Goal: Obtain resource: Download file/media

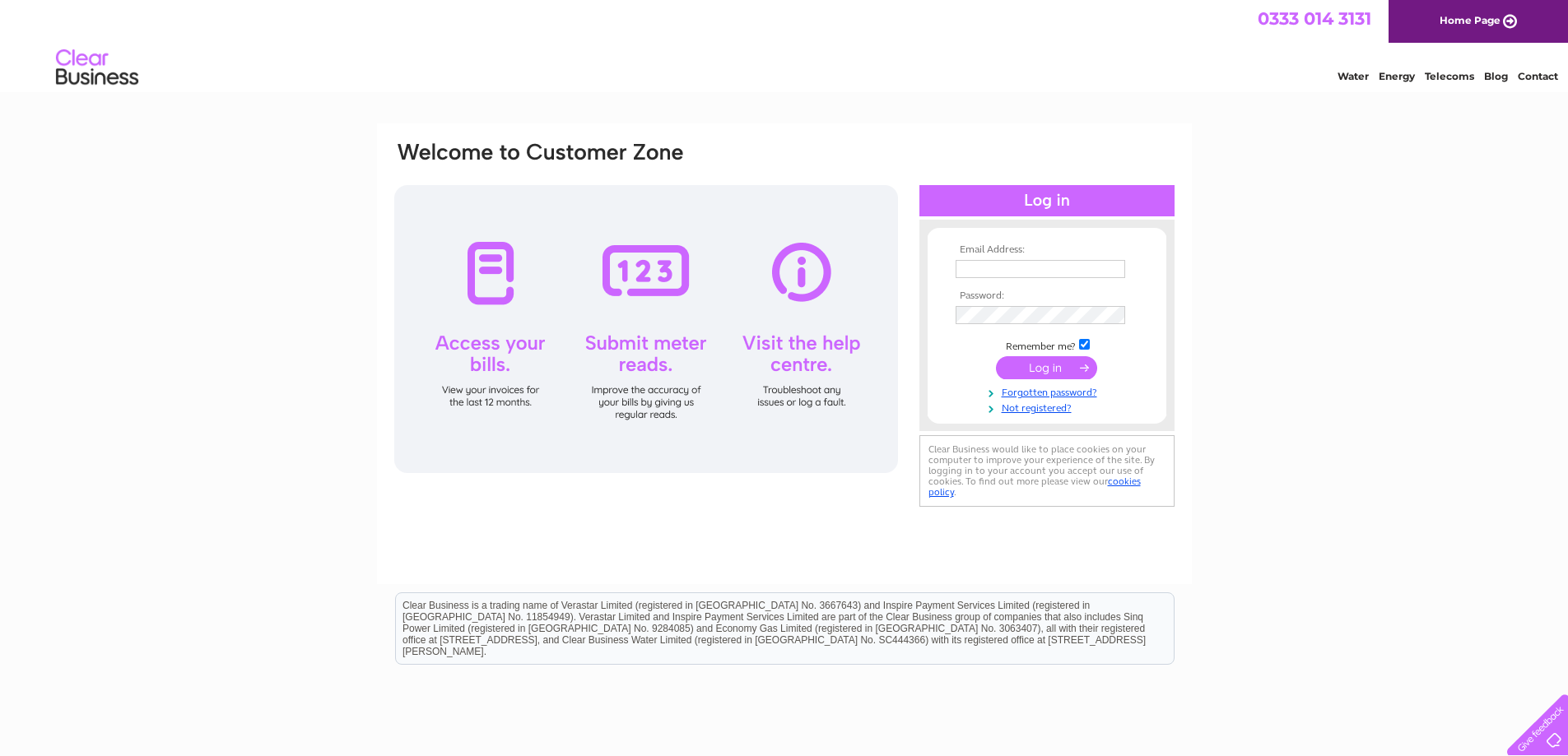
type input "hello@monbakery.co.uk"
click at [1027, 367] on input "submit" at bounding box center [1047, 367] width 101 height 23
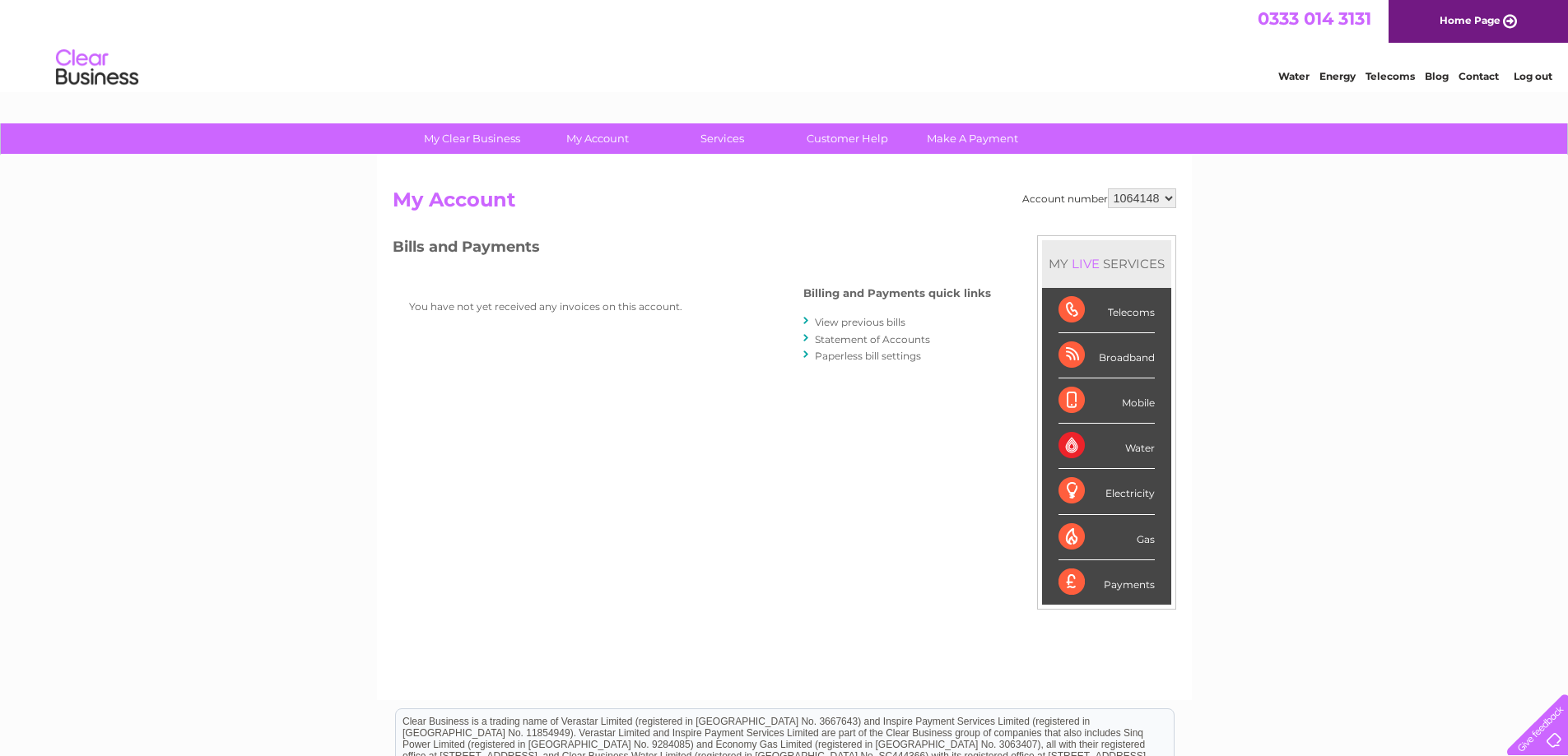
click at [840, 323] on link "View previous bills" at bounding box center [860, 321] width 90 height 12
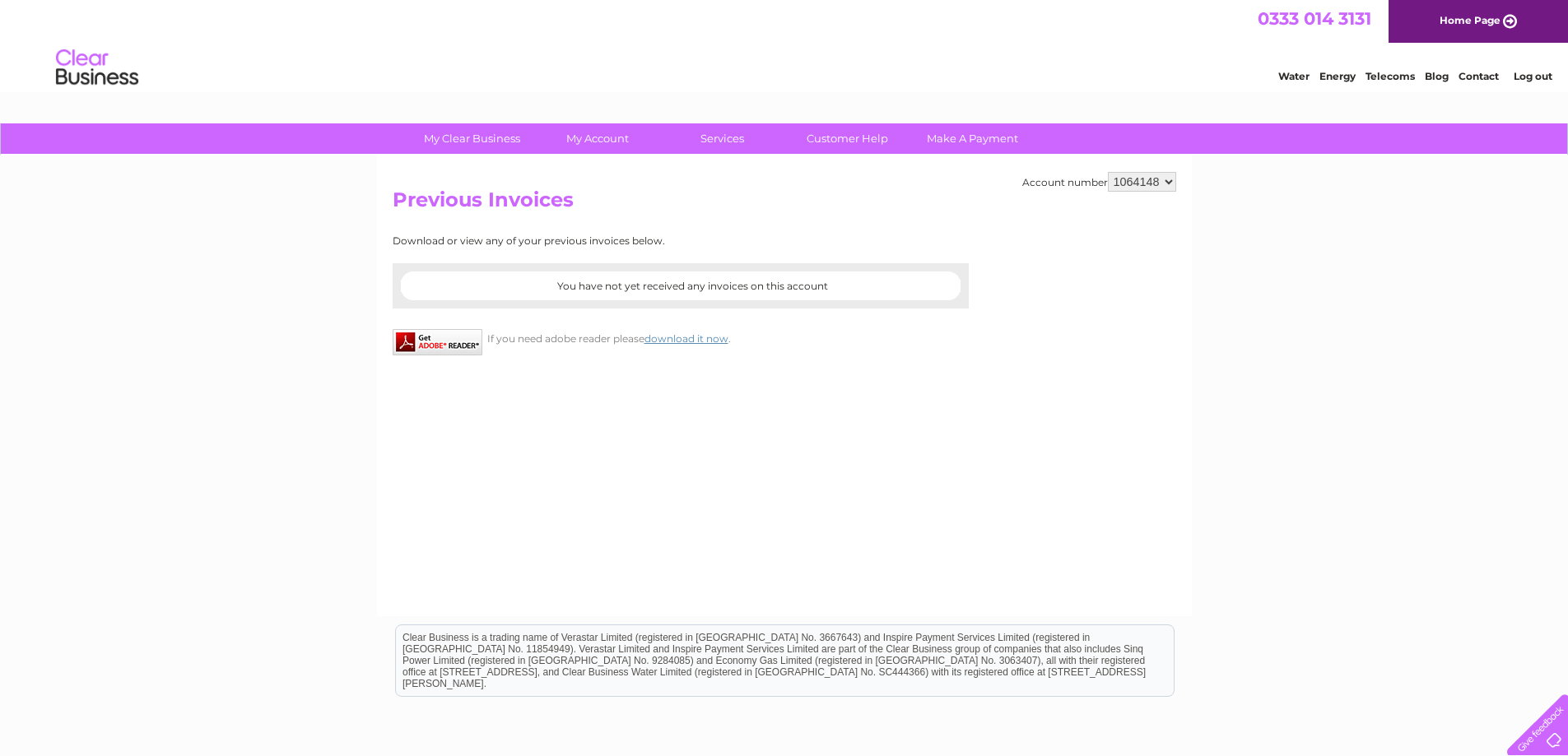
click at [1165, 191] on select "1064148" at bounding box center [1142, 181] width 68 height 19
click at [809, 451] on div "Account number 1064148 Previous Invoices Download or view any of your previous …" at bounding box center [784, 386] width 815 height 460
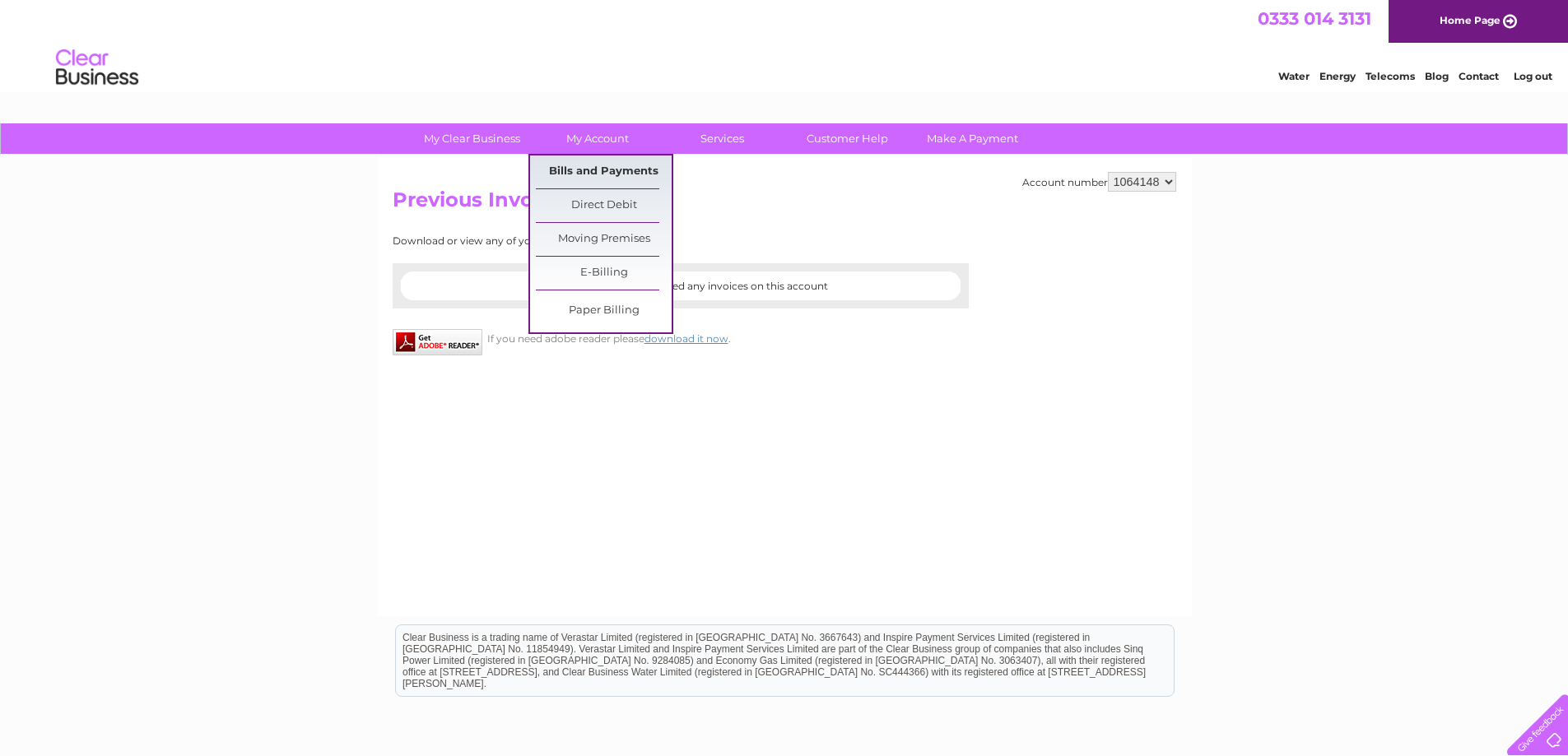
click at [605, 168] on link "Bills and Payments" at bounding box center [603, 172] width 135 height 33
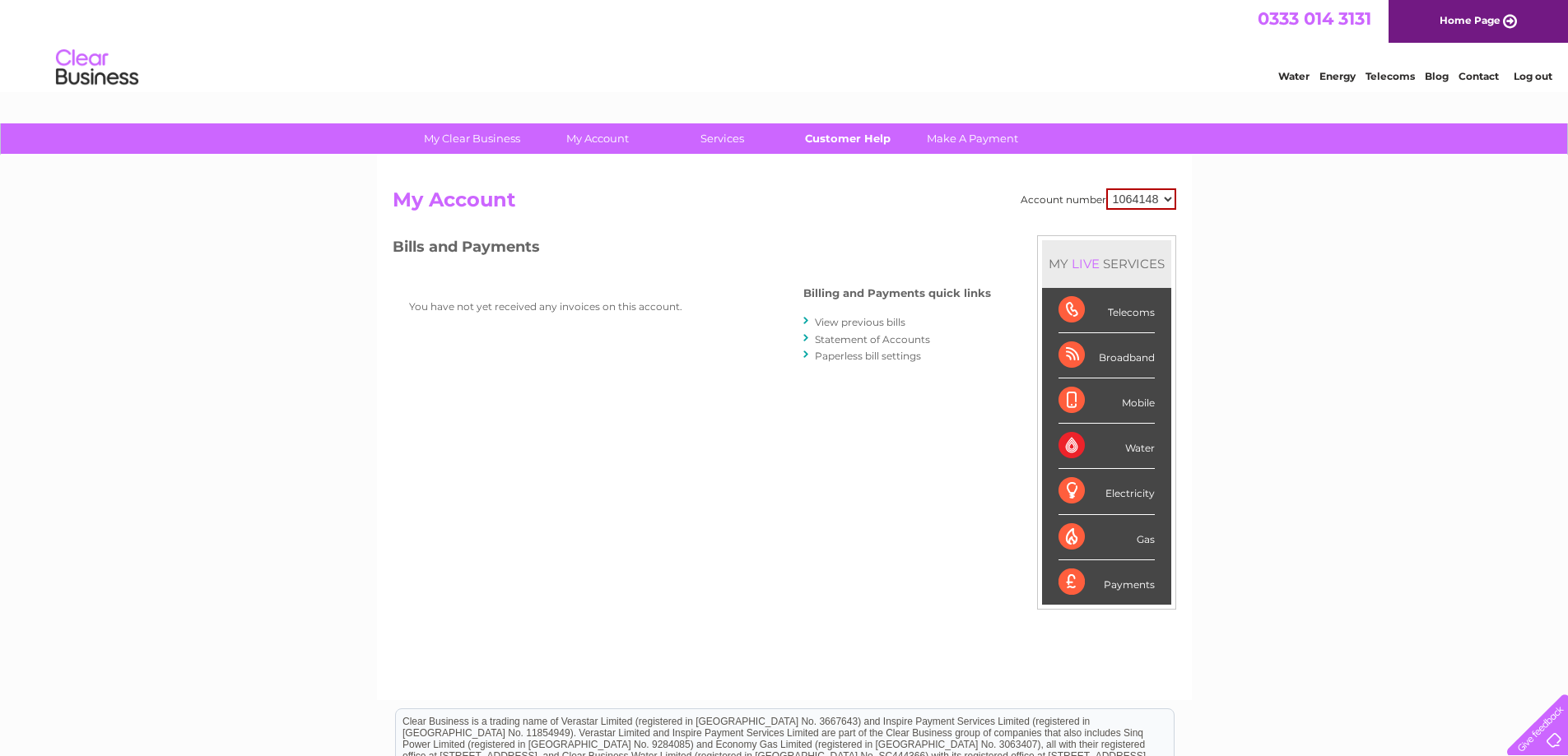
click at [868, 143] on link "Customer Help" at bounding box center [847, 138] width 135 height 30
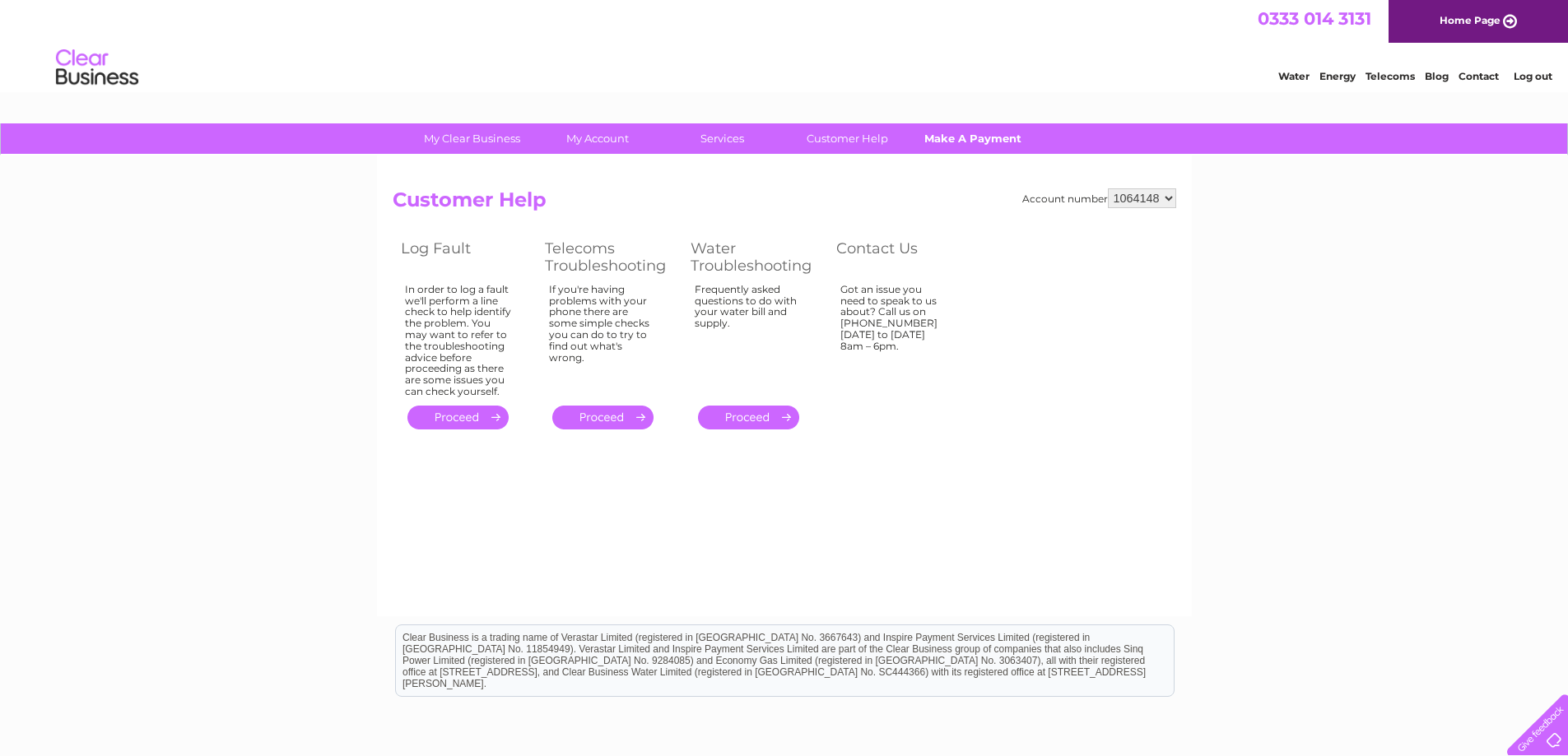
click at [994, 134] on link "Make A Payment" at bounding box center [972, 138] width 135 height 30
click at [1154, 203] on select "1064148" at bounding box center [1142, 198] width 68 height 19
click at [1108, 189] on select "1064148" at bounding box center [1142, 198] width 68 height 19
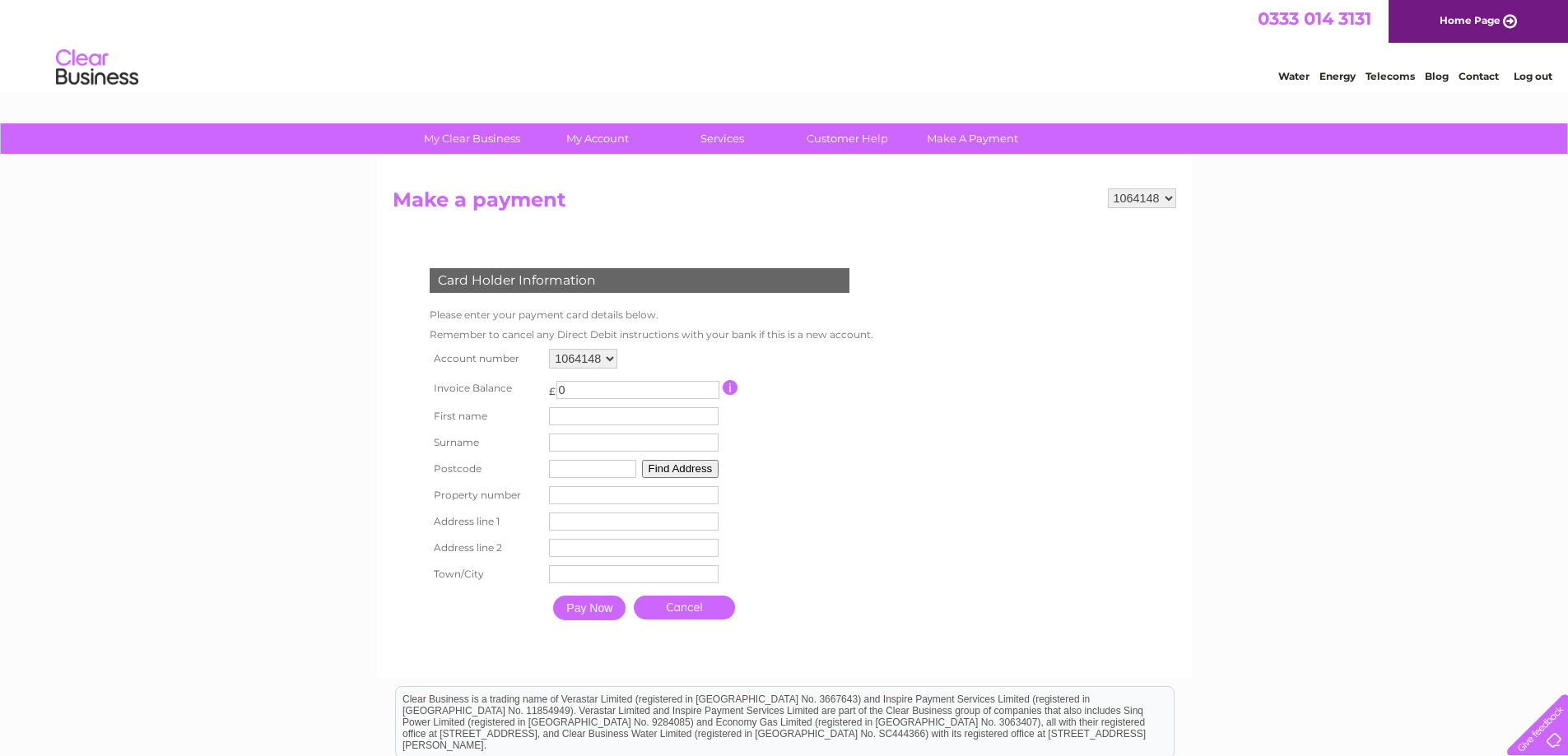
click at [605, 361] on select "1064148" at bounding box center [583, 358] width 68 height 19
click at [549, 349] on select "1064148" at bounding box center [583, 358] width 68 height 19
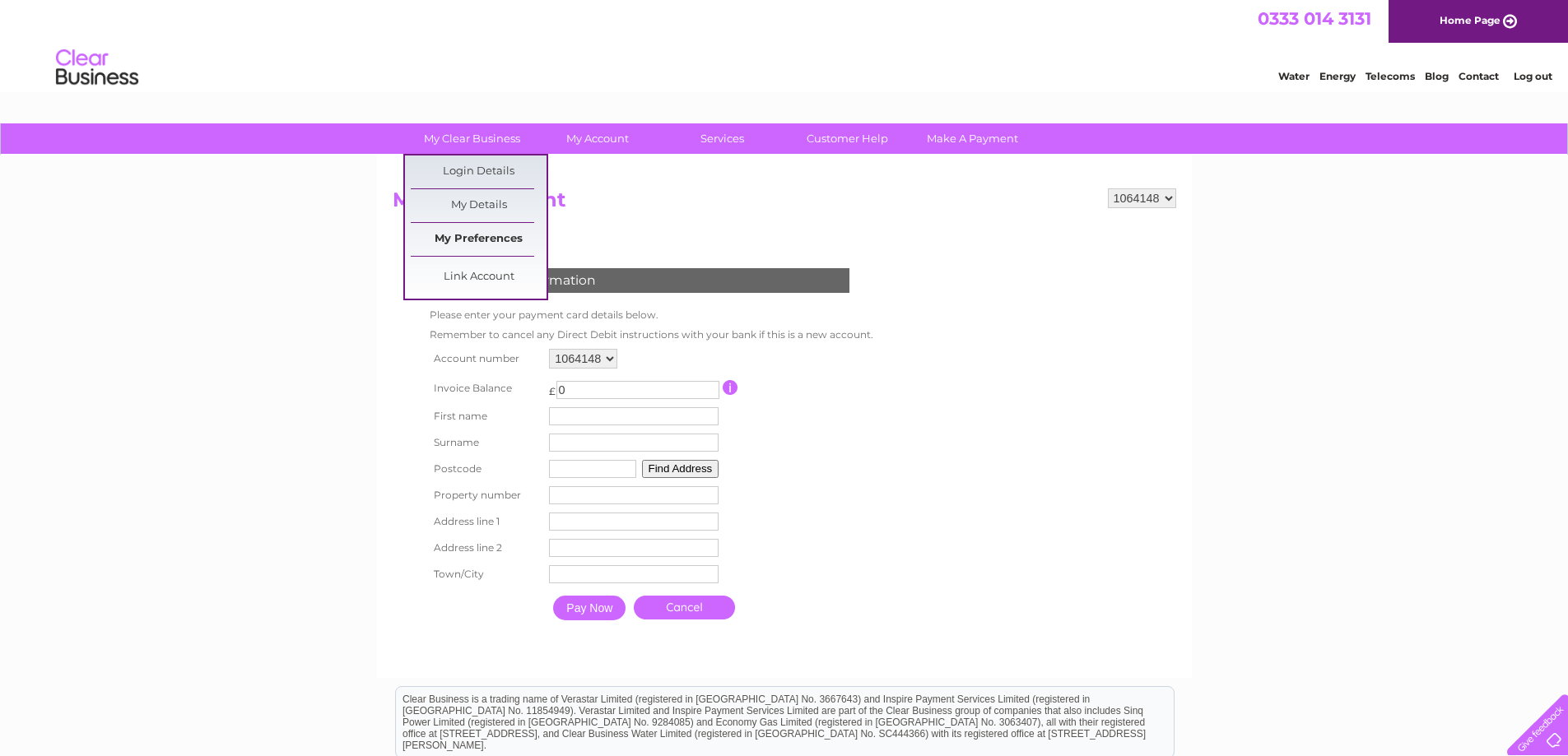
click at [462, 236] on link "My Preferences" at bounding box center [478, 239] width 135 height 33
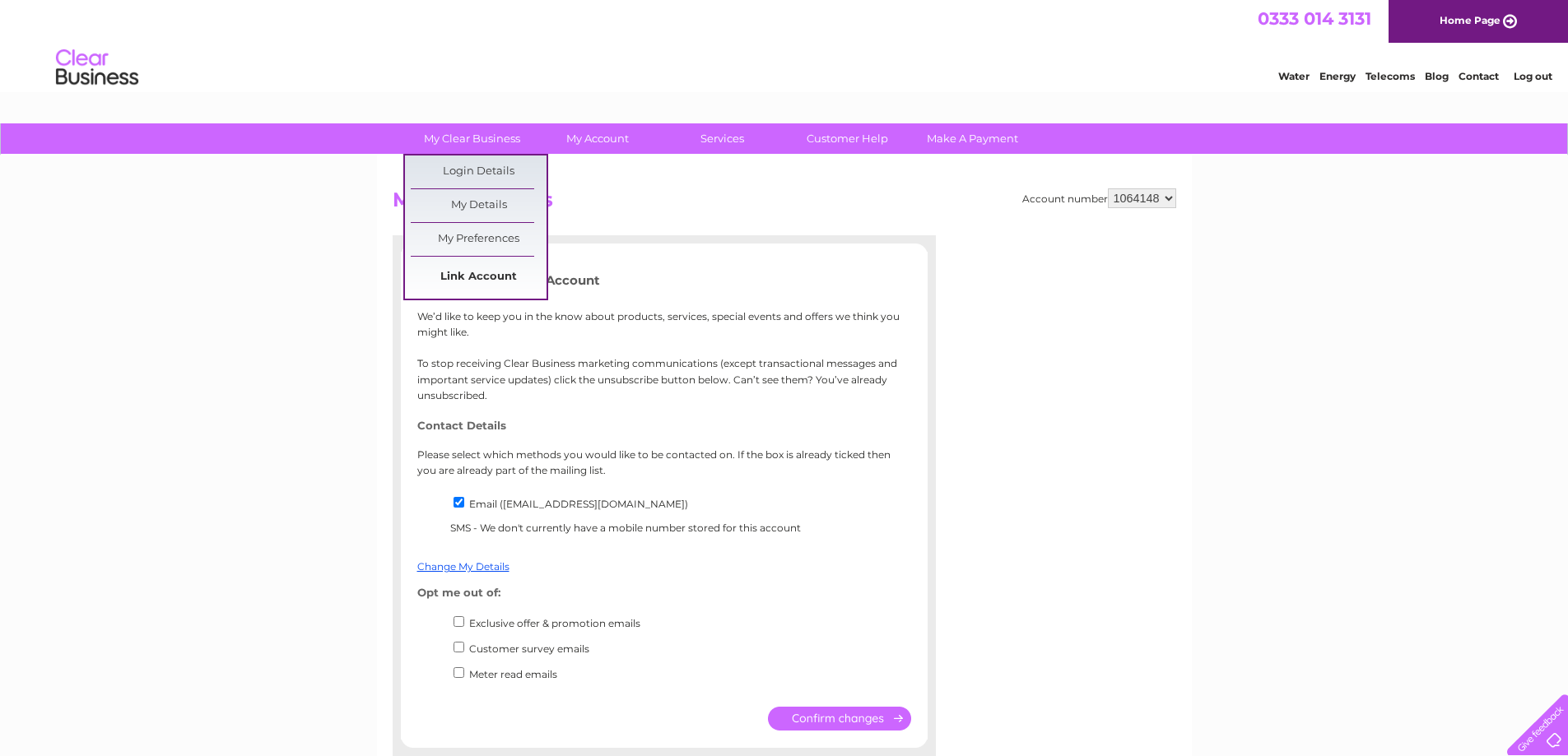
click at [451, 273] on link "Link Account" at bounding box center [478, 277] width 135 height 33
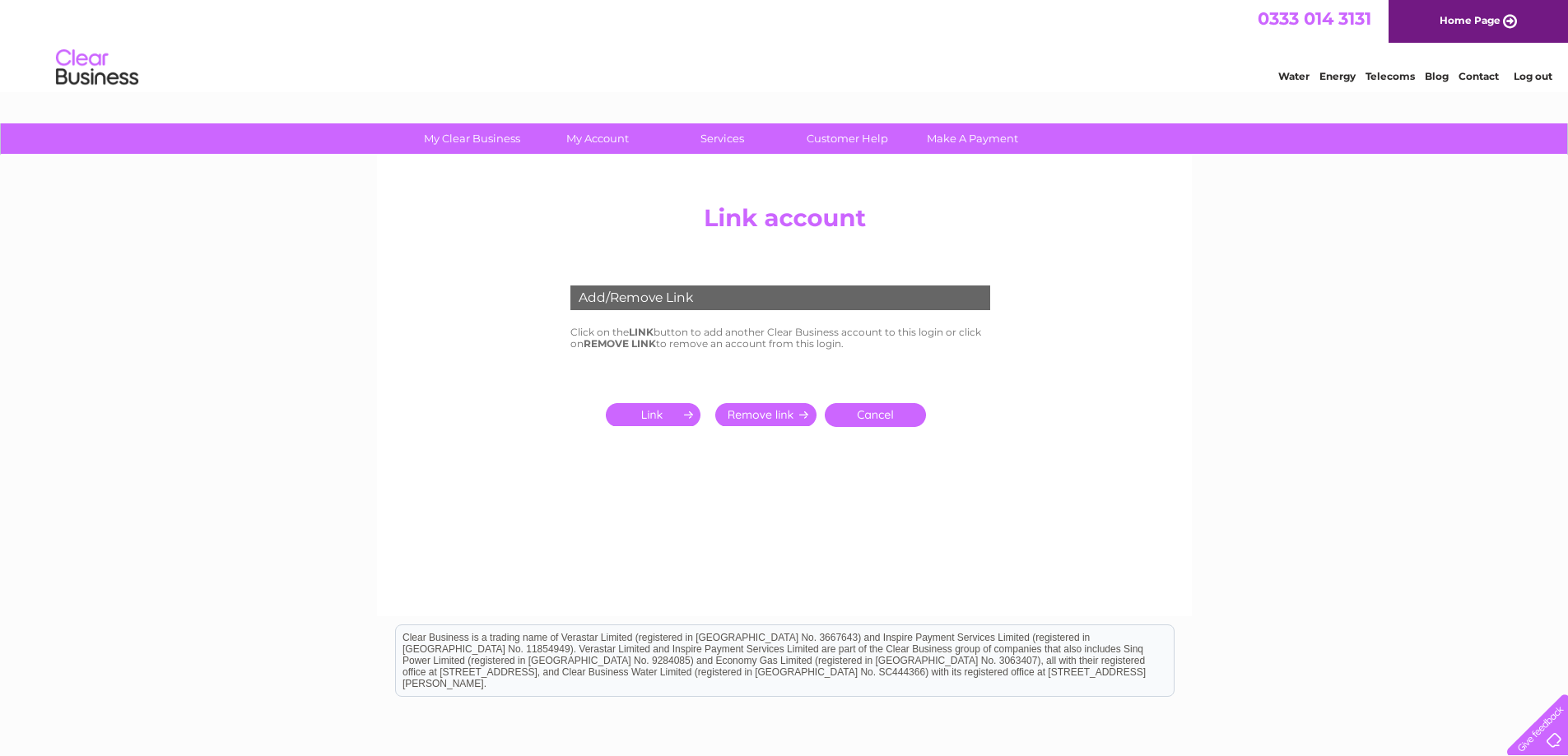
click at [648, 414] on input "submit" at bounding box center [657, 414] width 101 height 23
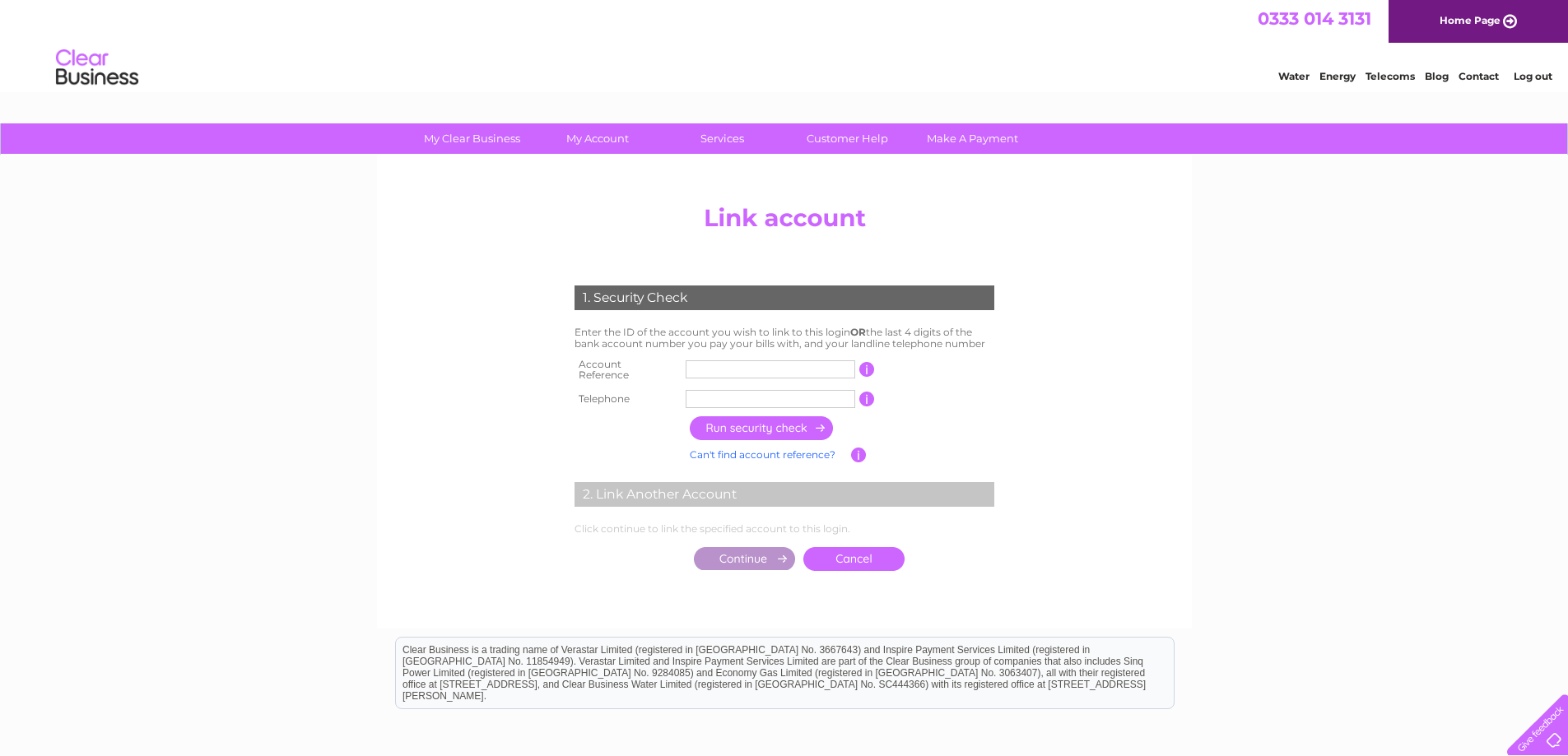
click at [704, 369] on input "text" at bounding box center [770, 369] width 170 height 18
type input "30316724"
click at [708, 390] on input "text" at bounding box center [770, 400] width 170 height 18
type input "01407769911"
click at [762, 423] on input "button" at bounding box center [762, 428] width 145 height 24
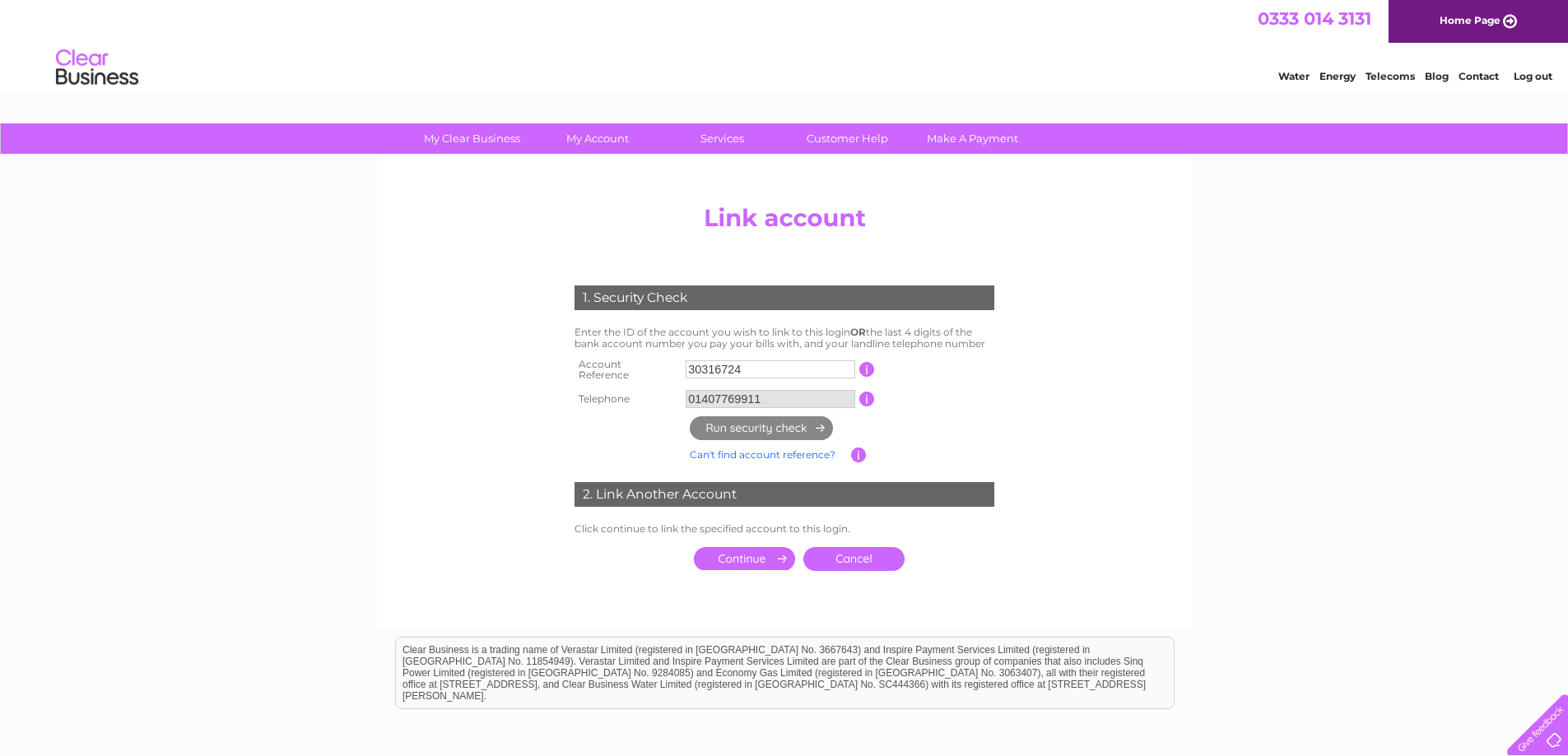
click at [1382, 395] on div "My Clear Business Login Details My Details My Preferences Link Account My Accou…" at bounding box center [784, 517] width 1568 height 786
click at [864, 448] on input "button" at bounding box center [859, 455] width 16 height 15
click at [860, 450] on input "button" at bounding box center [859, 455] width 16 height 15
drag, startPoint x: 855, startPoint y: 388, endPoint x: 873, endPoint y: 391, distance: 18.2
click at [869, 391] on tr "Telephone 01407769911 1 of the landline telephone numbers you have given us" at bounding box center [784, 399] width 428 height 27
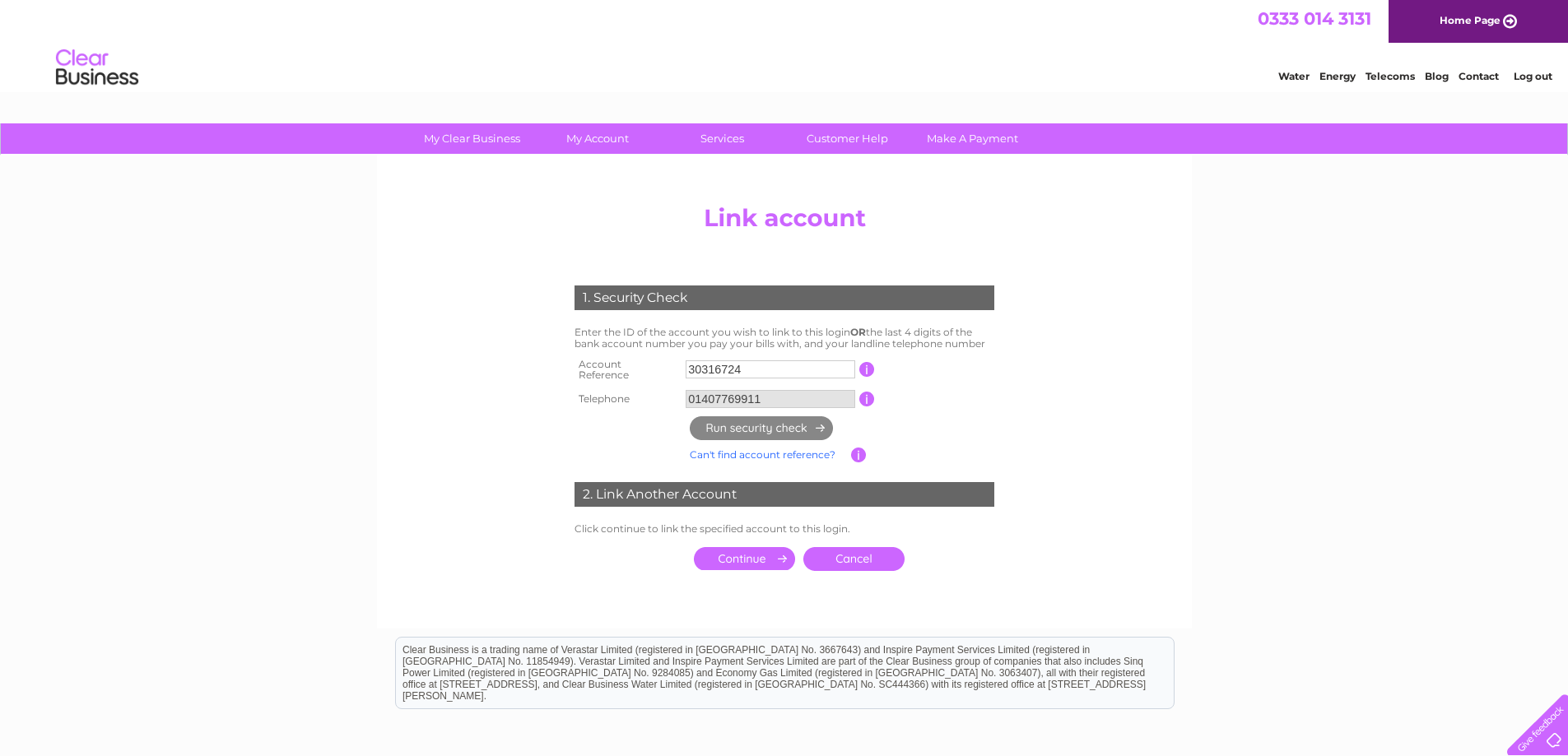
click at [871, 391] on input "button" at bounding box center [867, 399] width 16 height 15
click at [1264, 397] on div "My Clear Business Login Details My Details My Preferences Link Account My Accou…" at bounding box center [784, 517] width 1568 height 786
click at [868, 373] on input "button" at bounding box center [867, 369] width 16 height 15
click at [1258, 445] on div "My Clear Business Login Details My Details My Preferences Link Account My Accou…" at bounding box center [784, 517] width 1568 height 786
click at [753, 553] on input "submit" at bounding box center [744, 558] width 101 height 23
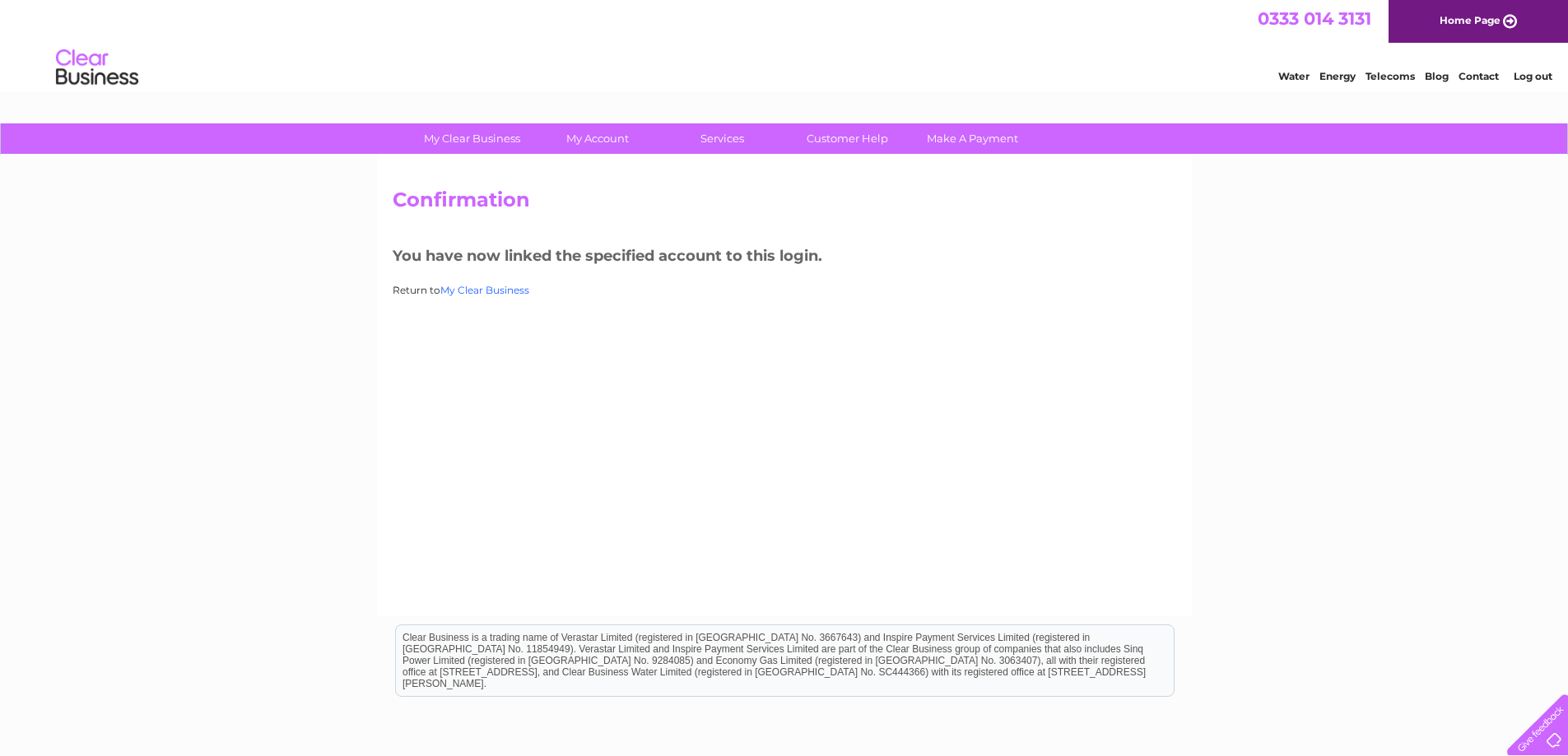
click at [492, 290] on link "My Clear Business" at bounding box center [485, 289] width 89 height 12
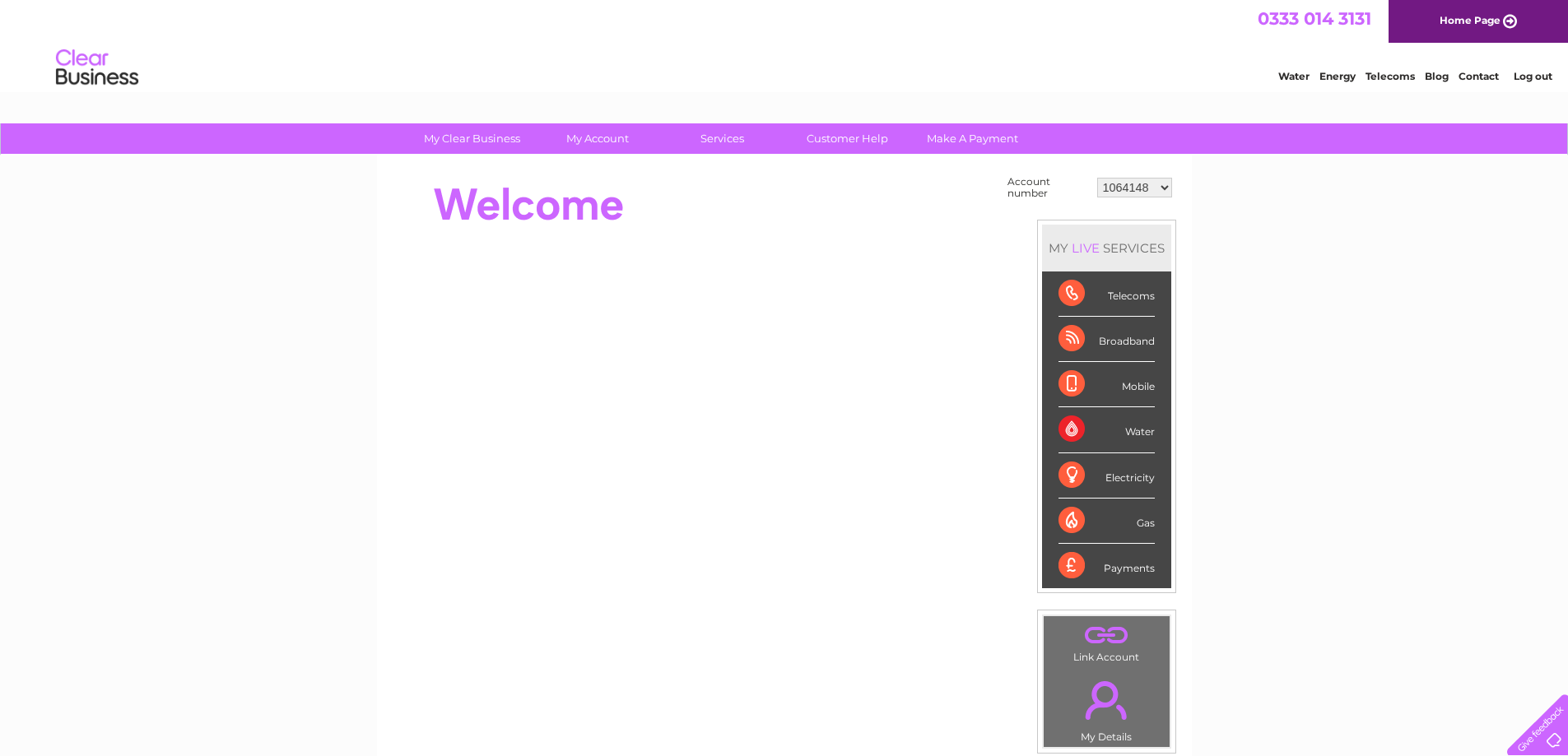
click at [1164, 186] on select "1064148 30316724" at bounding box center [1134, 187] width 75 height 19
select select "30316724"
click at [1097, 178] on select "1064148 30316724" at bounding box center [1134, 187] width 75 height 19
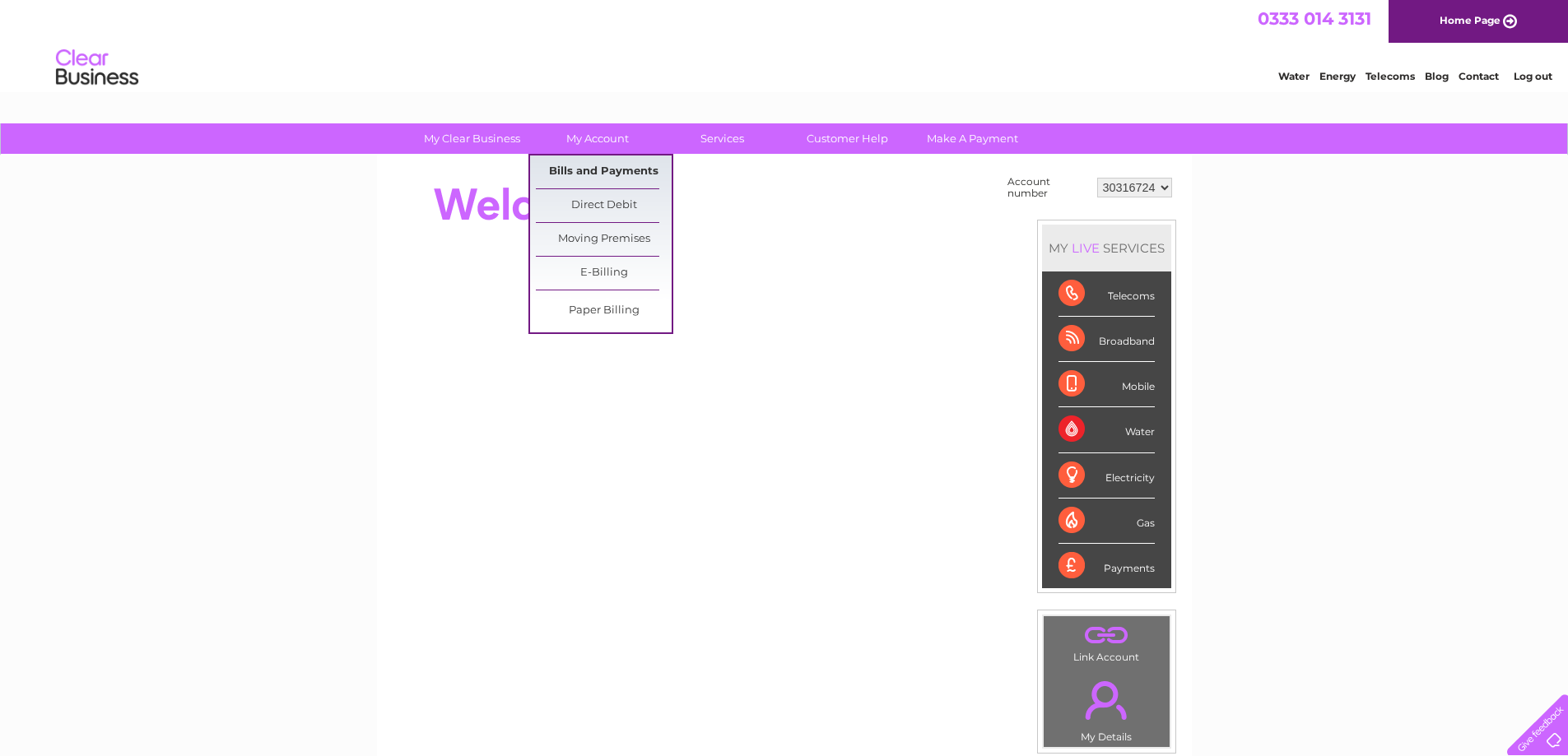
click at [588, 173] on link "Bills and Payments" at bounding box center [603, 172] width 135 height 33
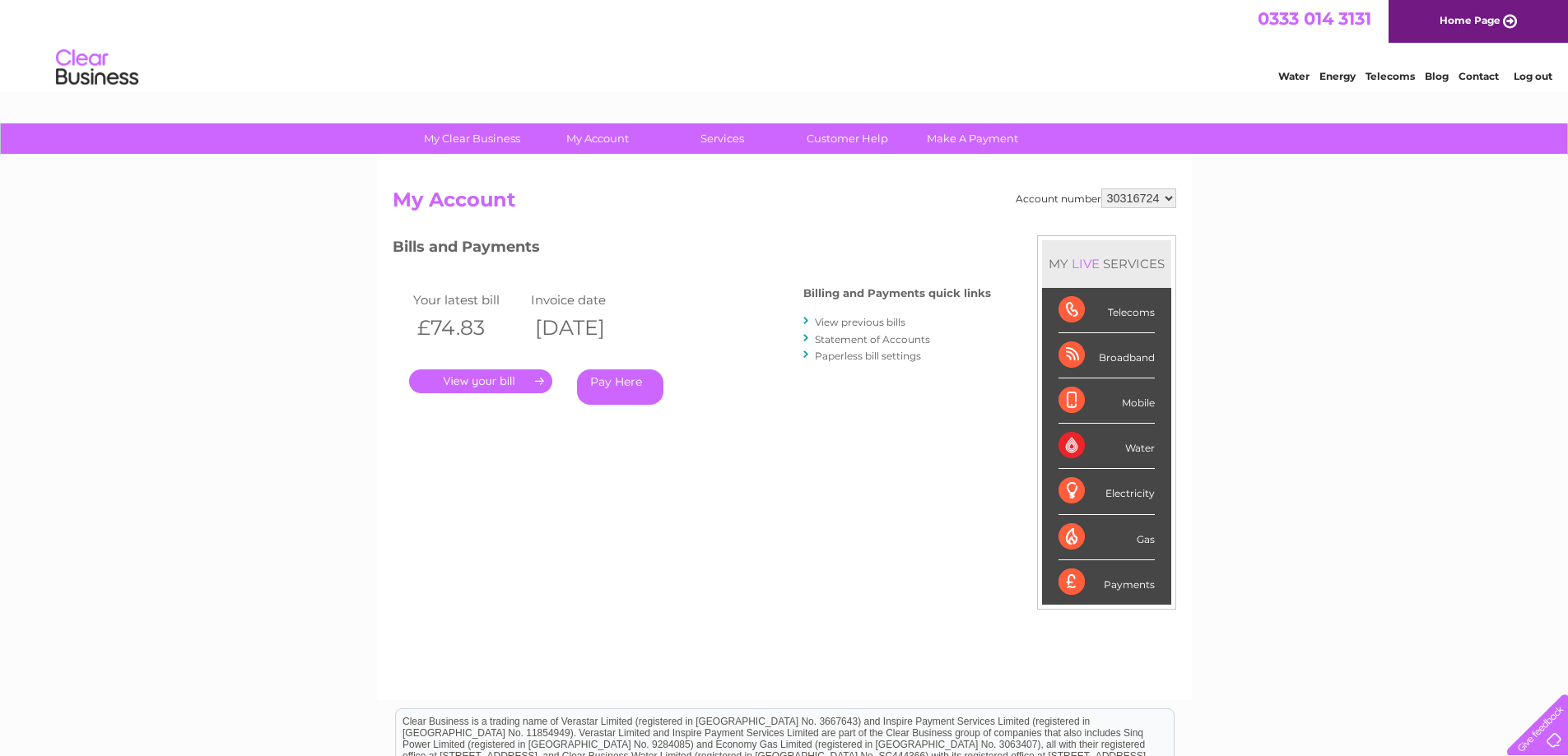
click at [481, 378] on link "." at bounding box center [480, 381] width 143 height 24
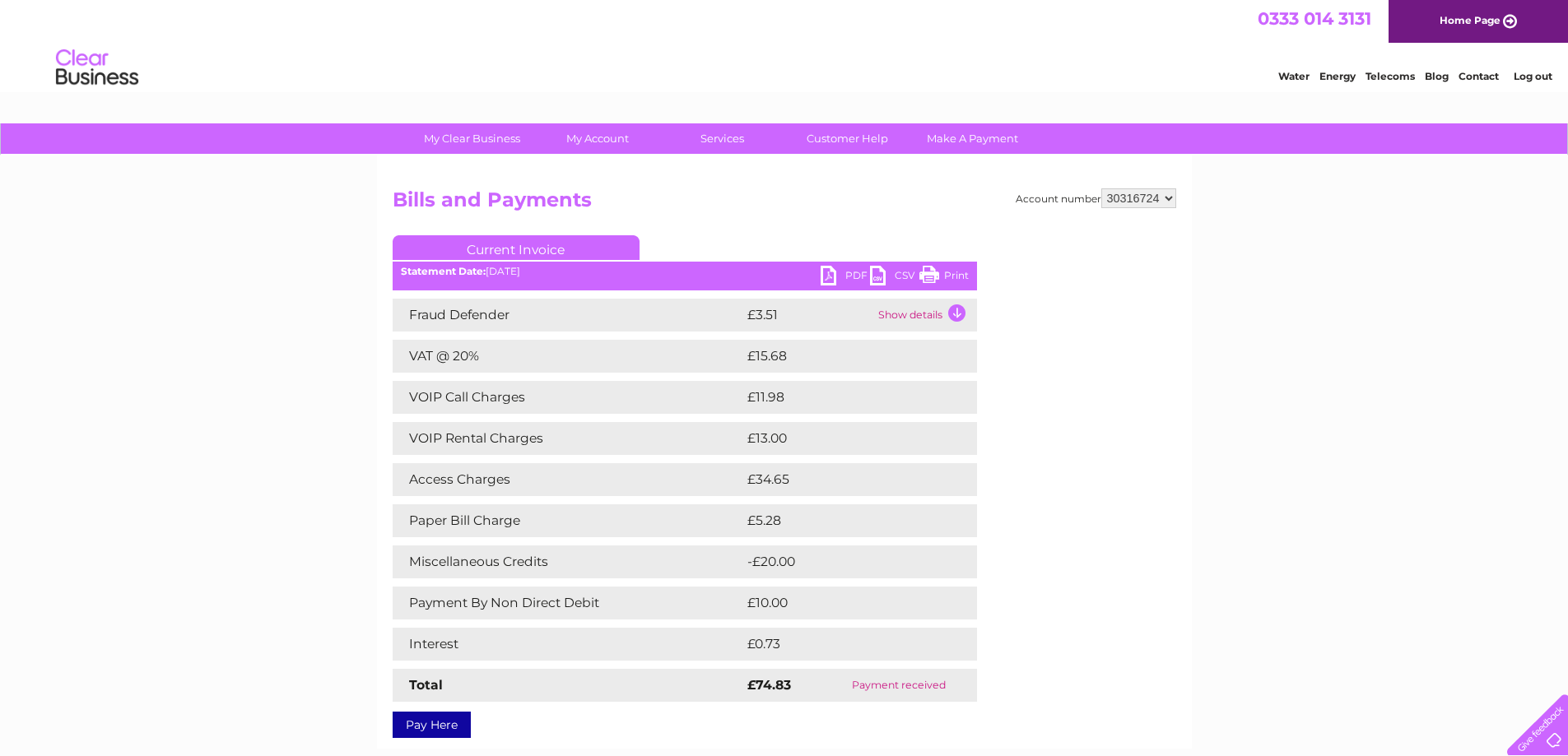
click at [851, 275] on link "PDF" at bounding box center [846, 278] width 50 height 24
click at [319, 344] on div "My Clear Business Login Details My Details My Preferences Link Account My Accou…" at bounding box center [784, 576] width 1568 height 907
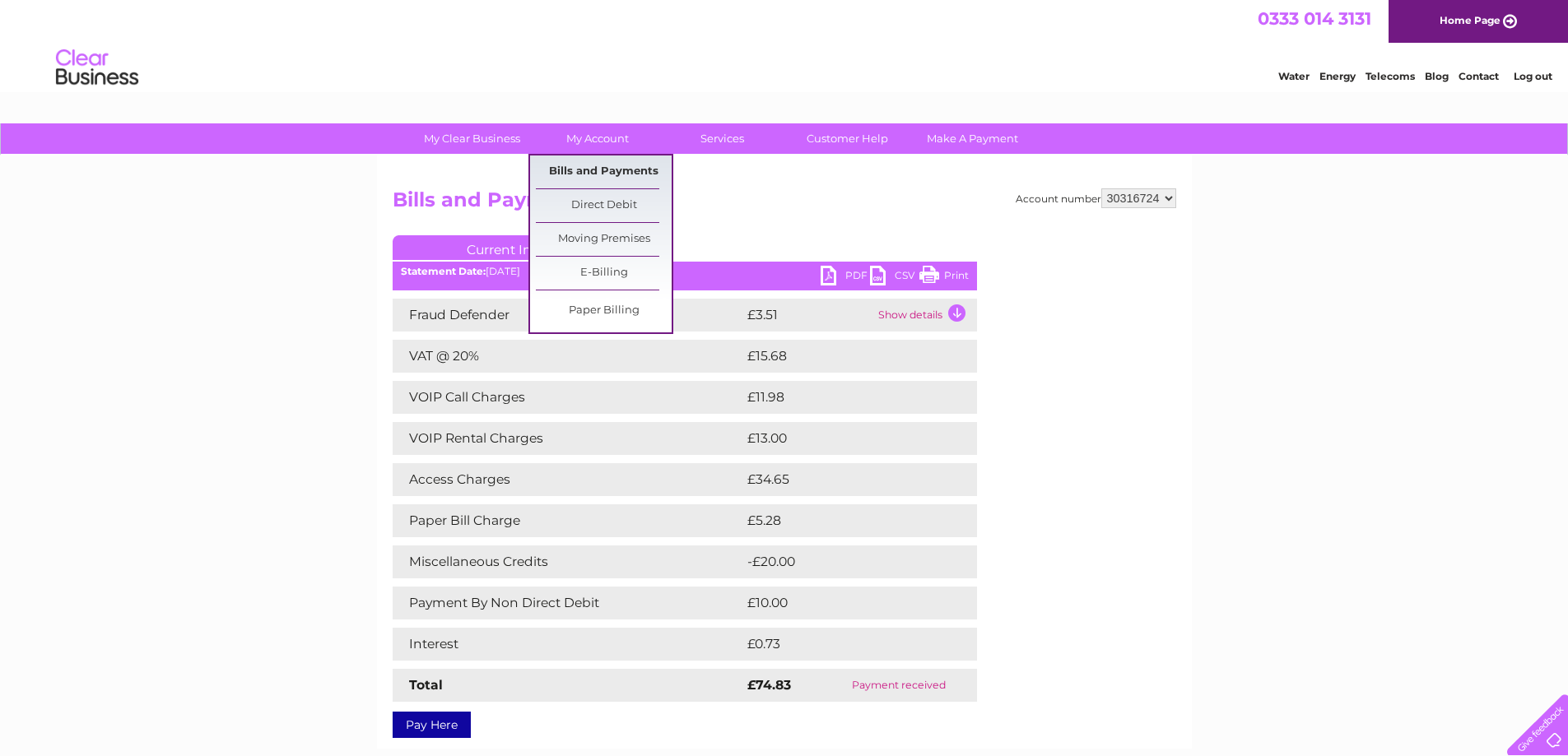
click at [599, 167] on link "Bills and Payments" at bounding box center [603, 172] width 135 height 33
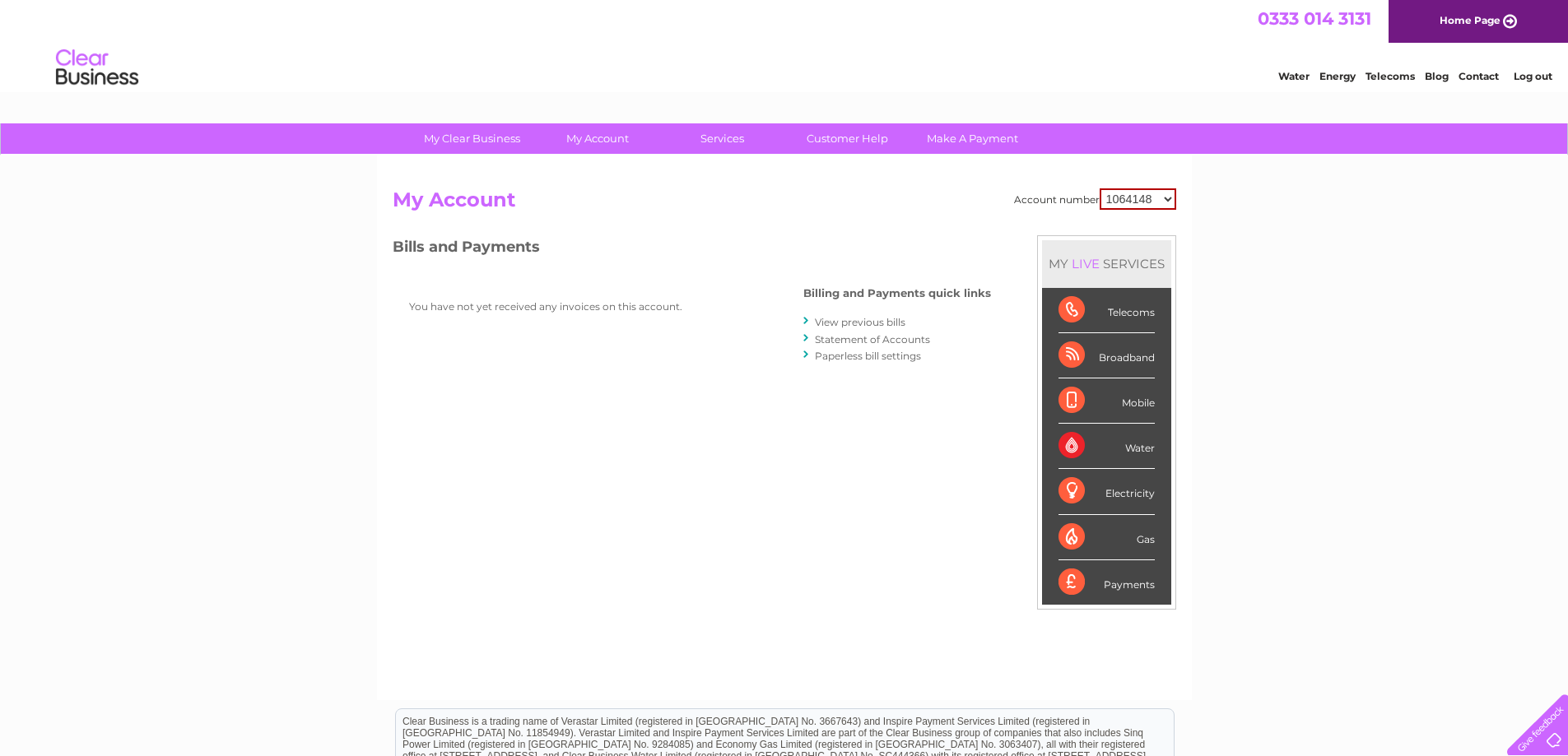
click at [859, 320] on link "View previous bills" at bounding box center [860, 321] width 90 height 12
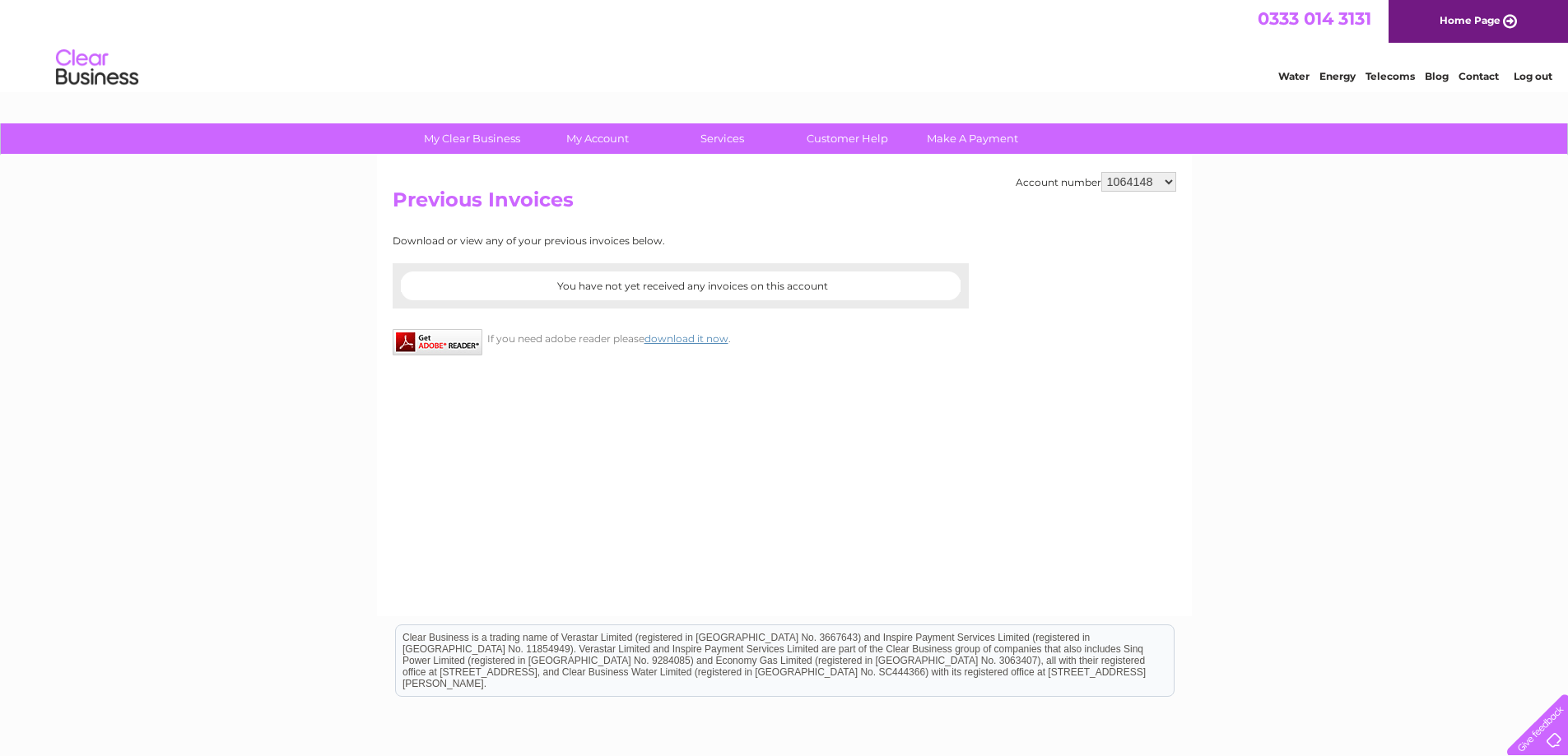
click at [1169, 182] on select "1064148 30316724" at bounding box center [1139, 181] width 75 height 19
select select "30316724"
click at [1102, 172] on select "1064148 30316724" at bounding box center [1139, 181] width 75 height 19
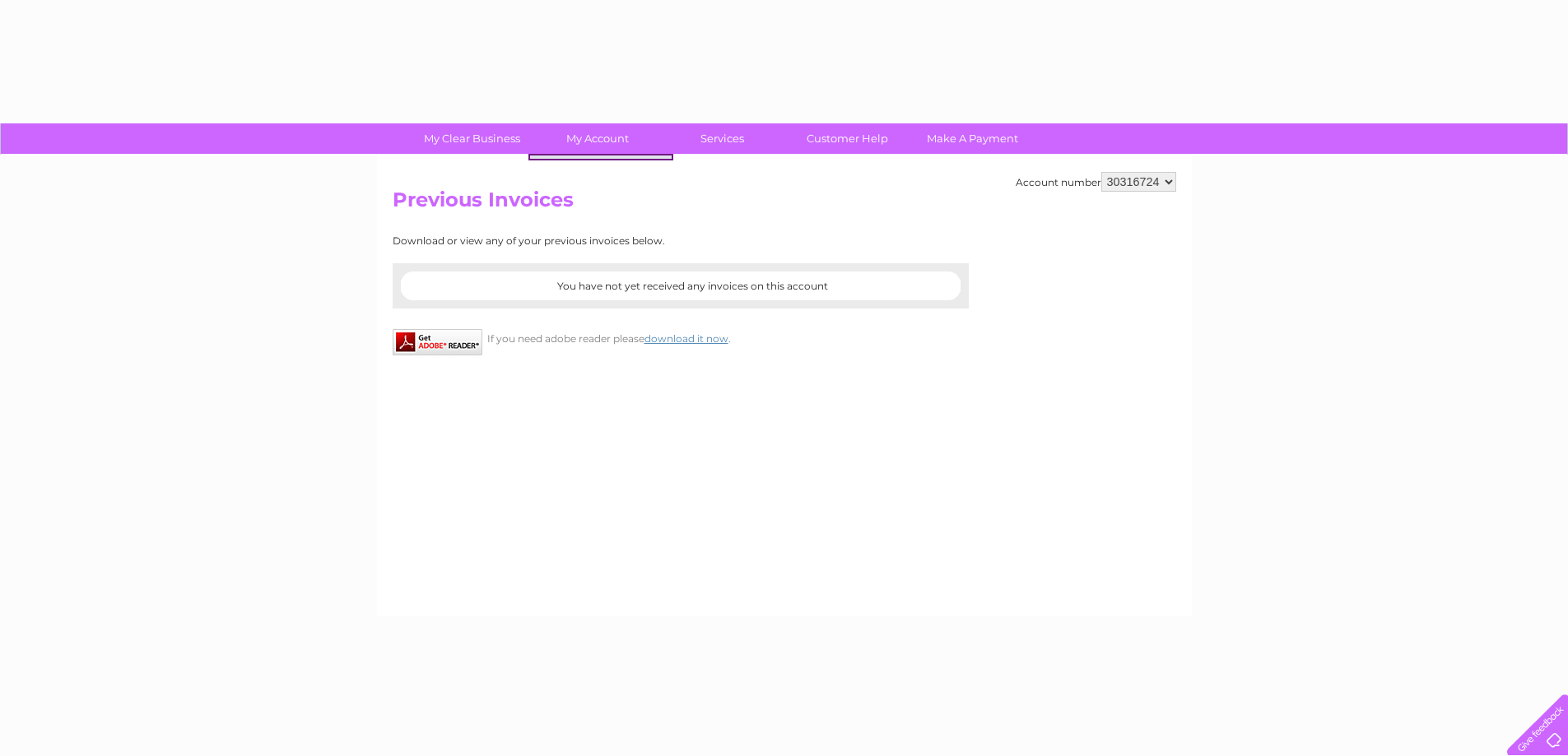
select select "30316724"
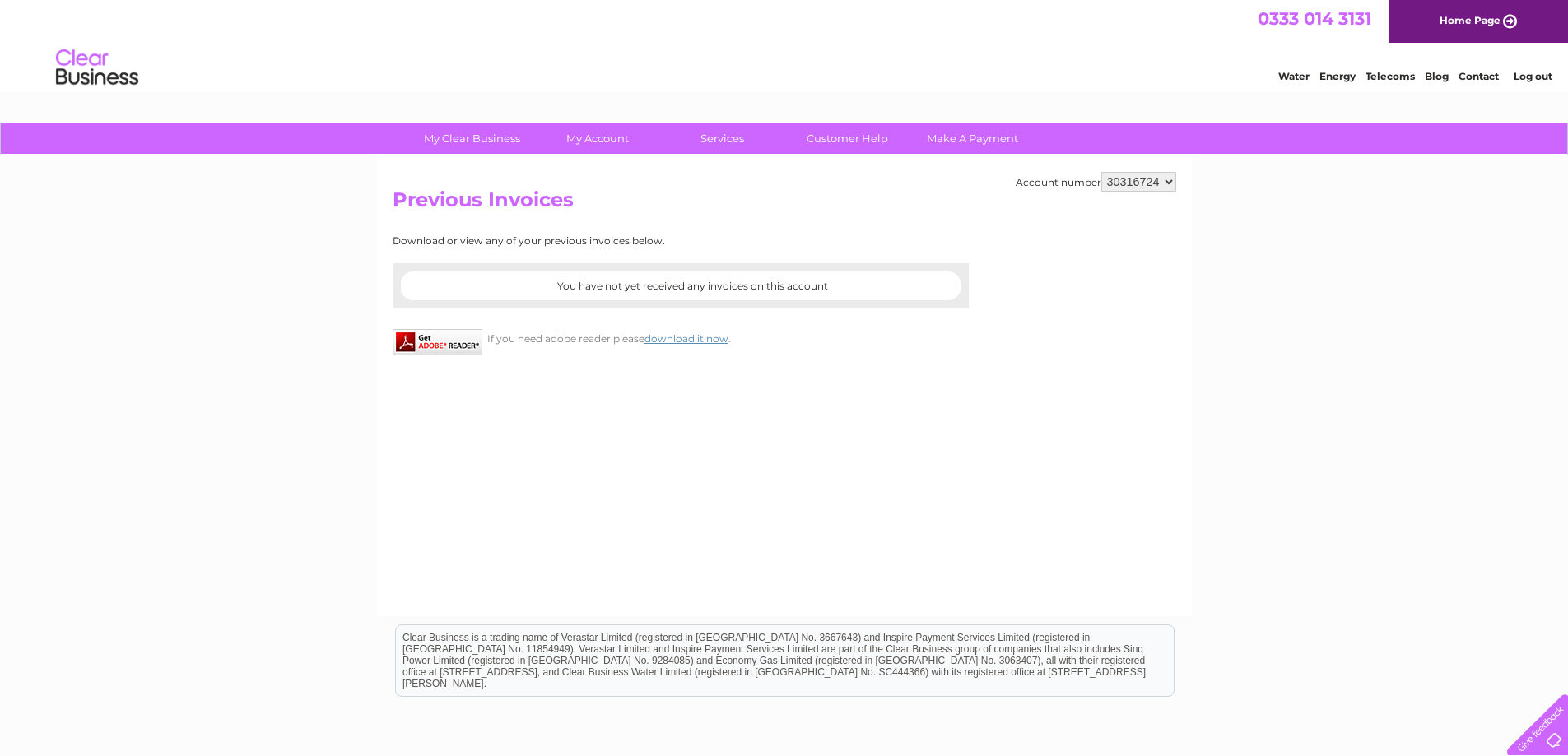
click at [1163, 185] on select "1064148 30316724" at bounding box center [1139, 181] width 75 height 19
click at [1102, 172] on select "1064148 30316724" at bounding box center [1139, 181] width 75 height 19
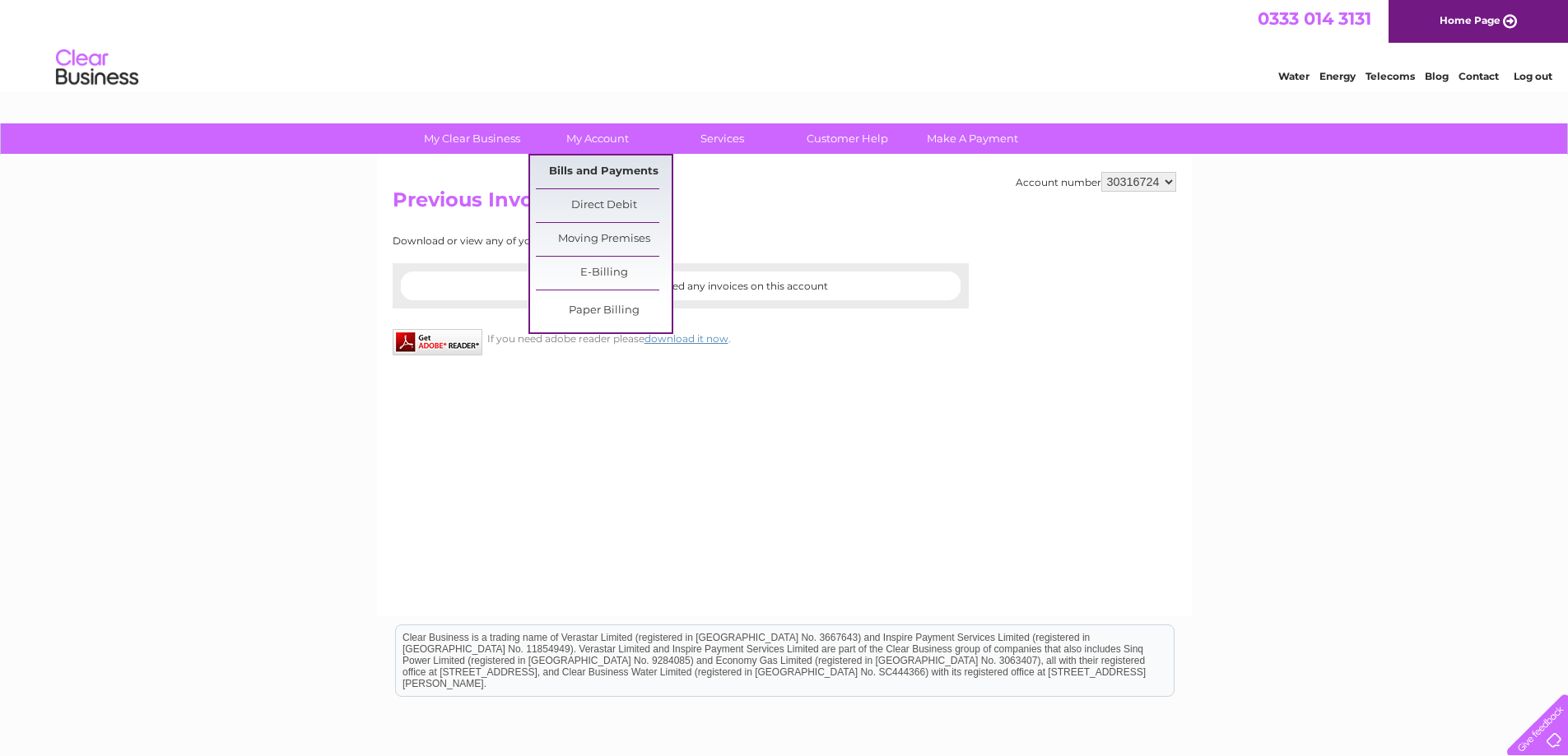
click at [600, 170] on link "Bills and Payments" at bounding box center [603, 172] width 135 height 33
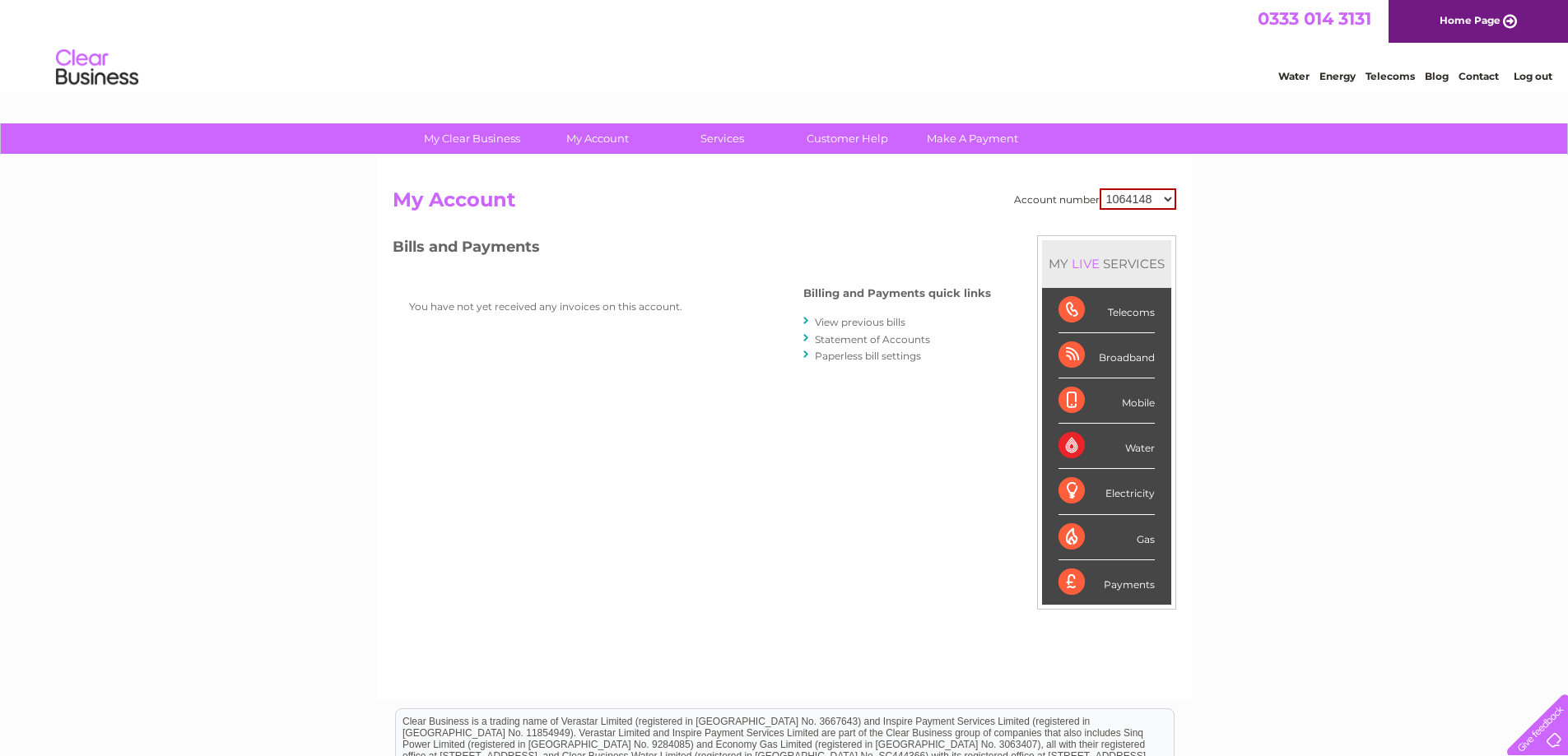
click at [1166, 193] on select "1064148 30316724" at bounding box center [1138, 199] width 76 height 21
select select "30316724"
click at [1100, 189] on select "1064148 30316724" at bounding box center [1138, 199] width 76 height 21
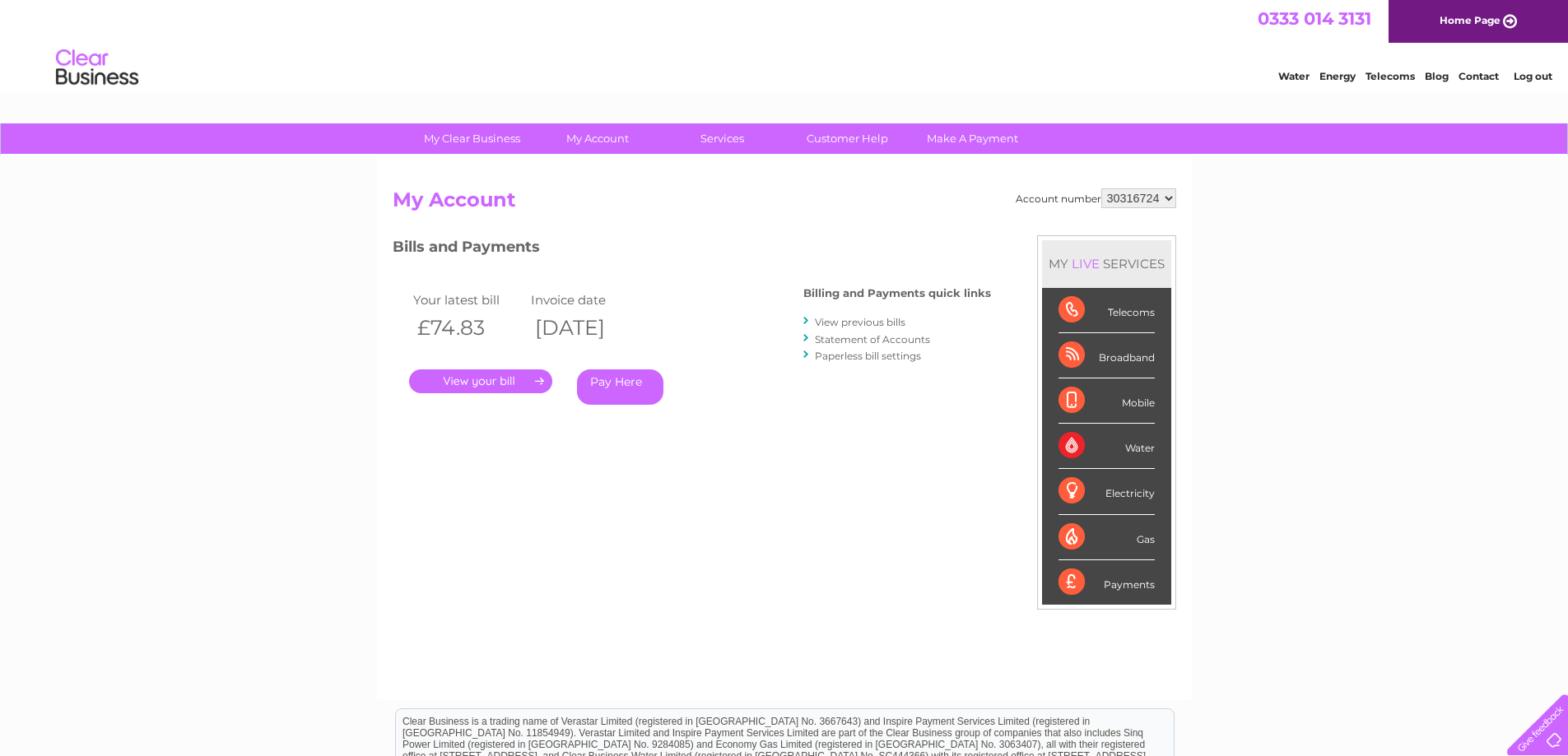
click at [497, 377] on link "." at bounding box center [480, 381] width 143 height 24
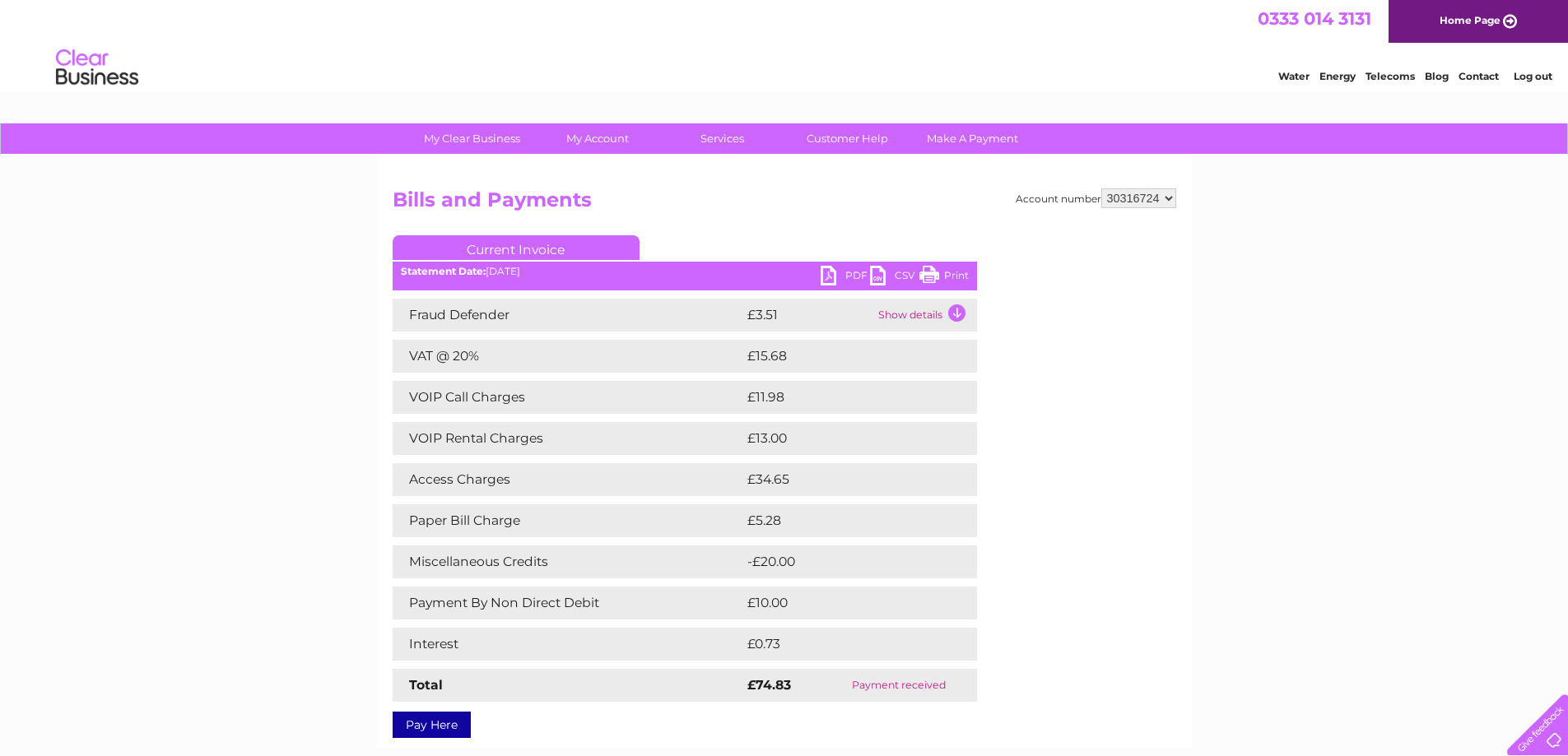
click at [853, 273] on link "PDF" at bounding box center [846, 278] width 50 height 24
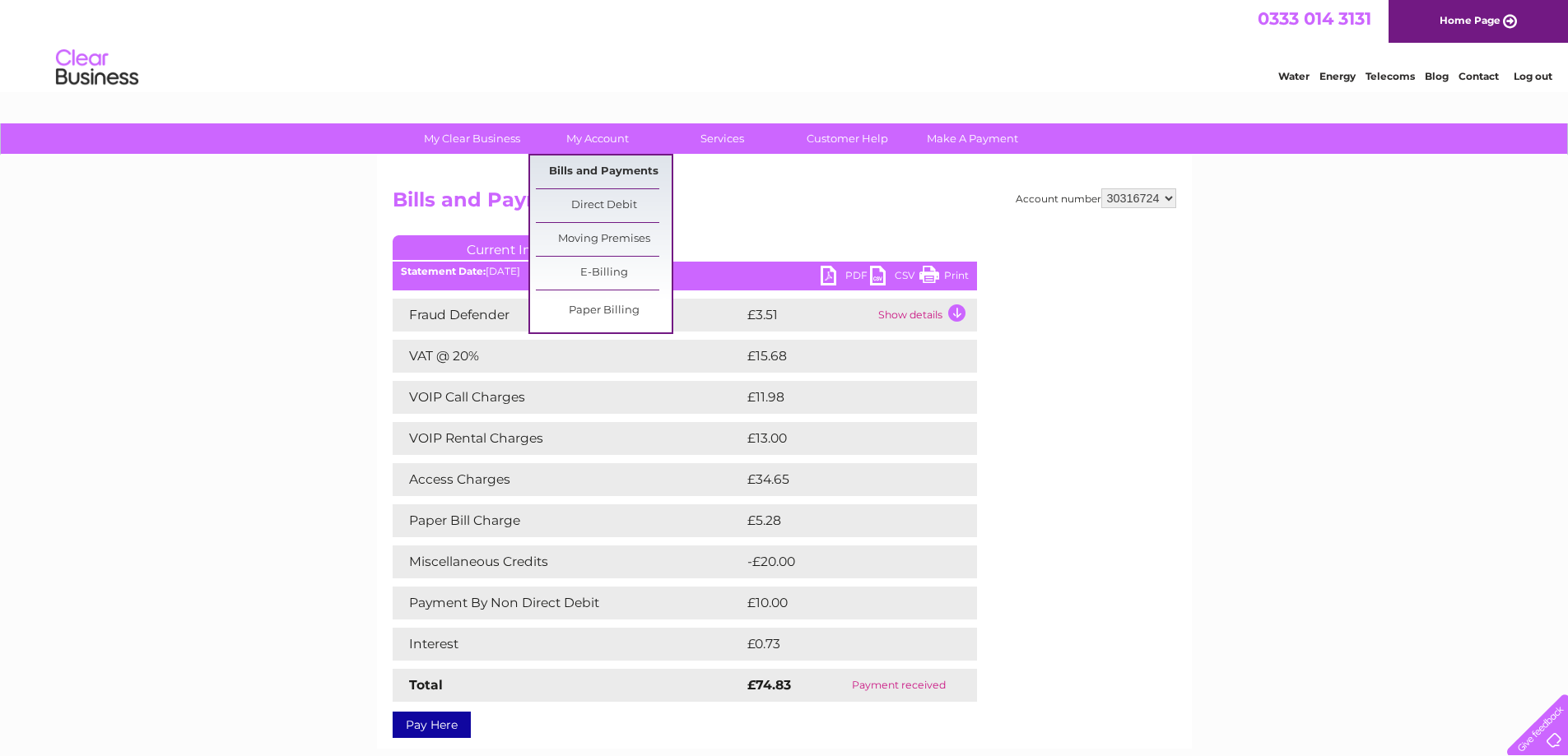
click at [608, 167] on link "Bills and Payments" at bounding box center [603, 172] width 135 height 33
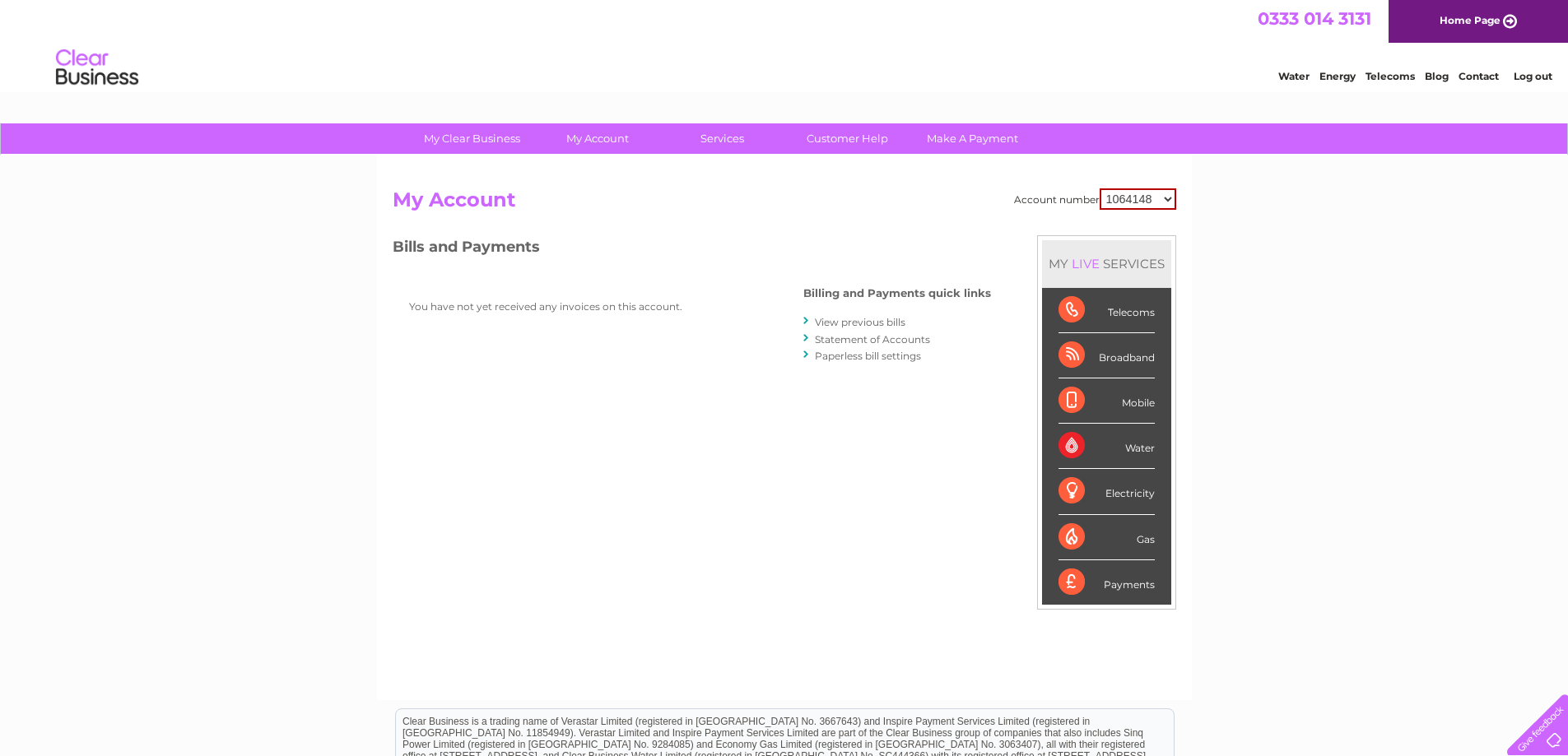
click at [1117, 196] on select "1064148 30316724" at bounding box center [1138, 199] width 76 height 21
select select "30316724"
click at [1100, 189] on select "1064148 30316724" at bounding box center [1138, 199] width 76 height 21
click at [836, 325] on link "View previous bills" at bounding box center [860, 321] width 90 height 12
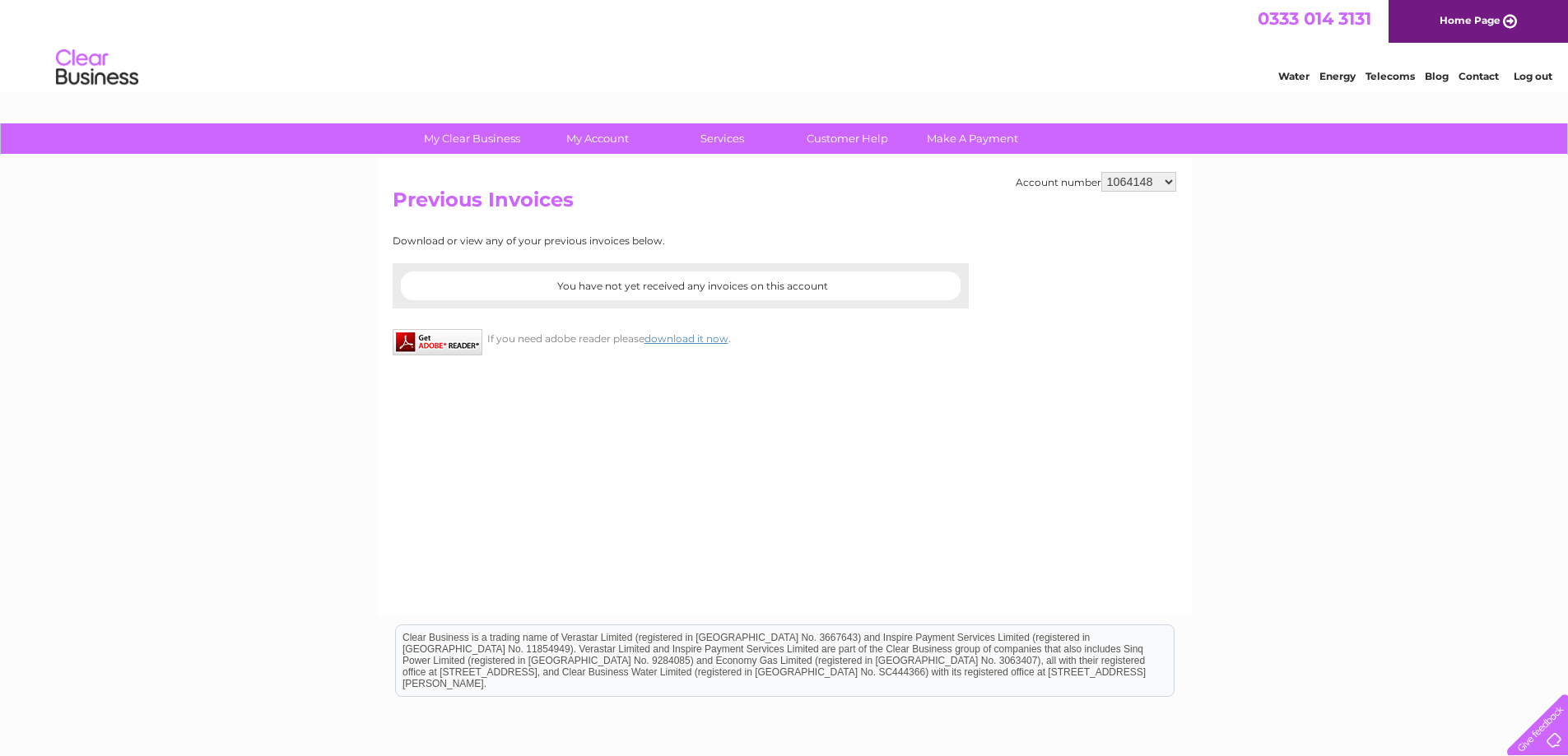
click at [1106, 179] on select "1064148 30316724" at bounding box center [1139, 181] width 75 height 19
select select "30316724"
click at [1102, 172] on select "1064148 30316724" at bounding box center [1139, 181] width 75 height 19
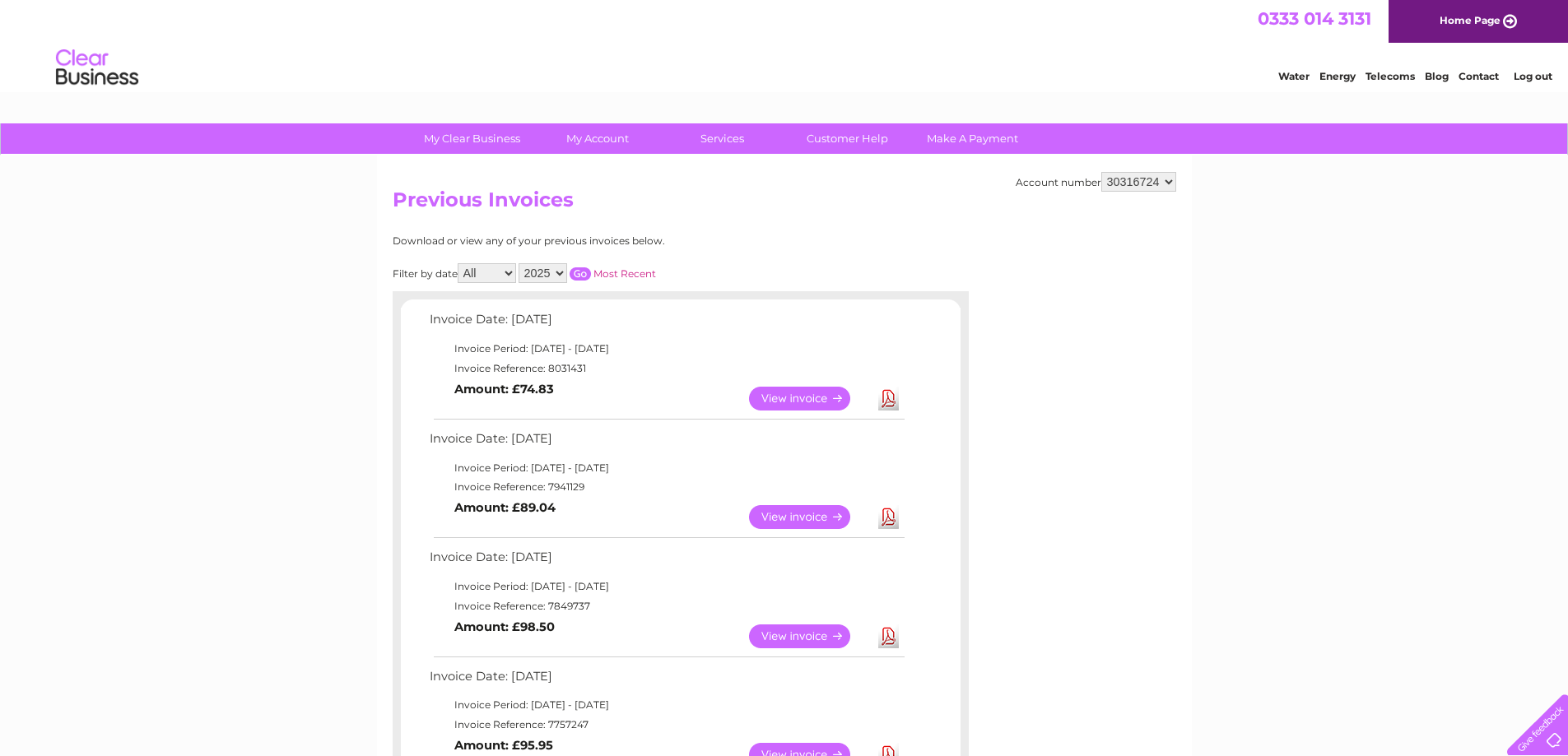
click at [817, 519] on link "View" at bounding box center [809, 518] width 121 height 24
